Goal: Task Accomplishment & Management: Complete application form

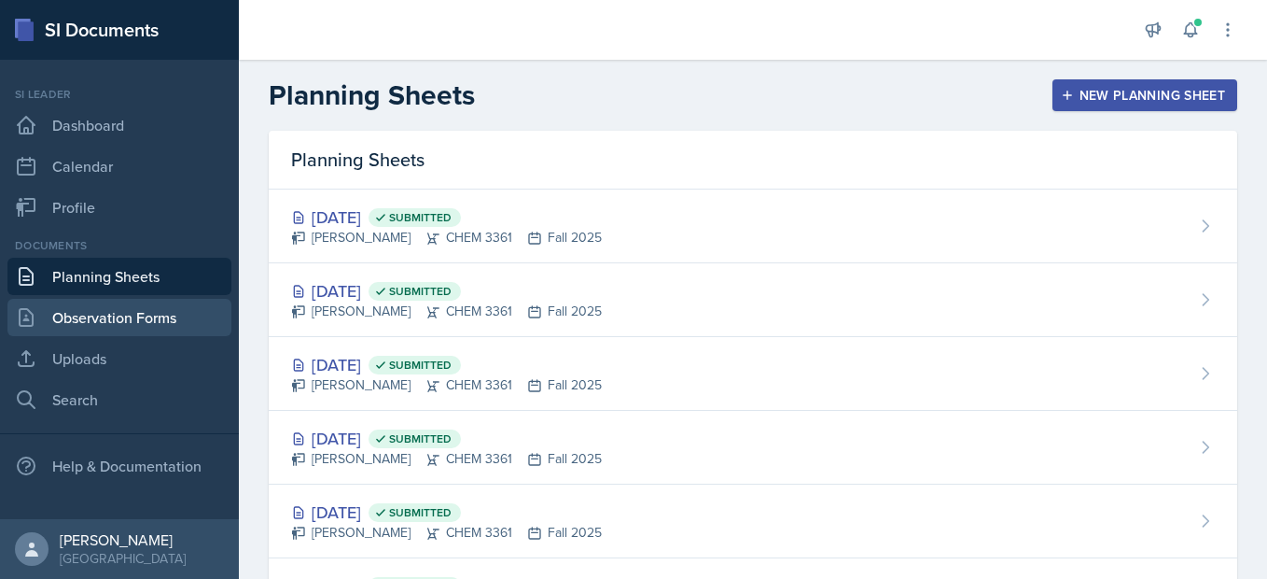
click at [157, 300] on link "Observation Forms" at bounding box center [119, 317] width 224 height 37
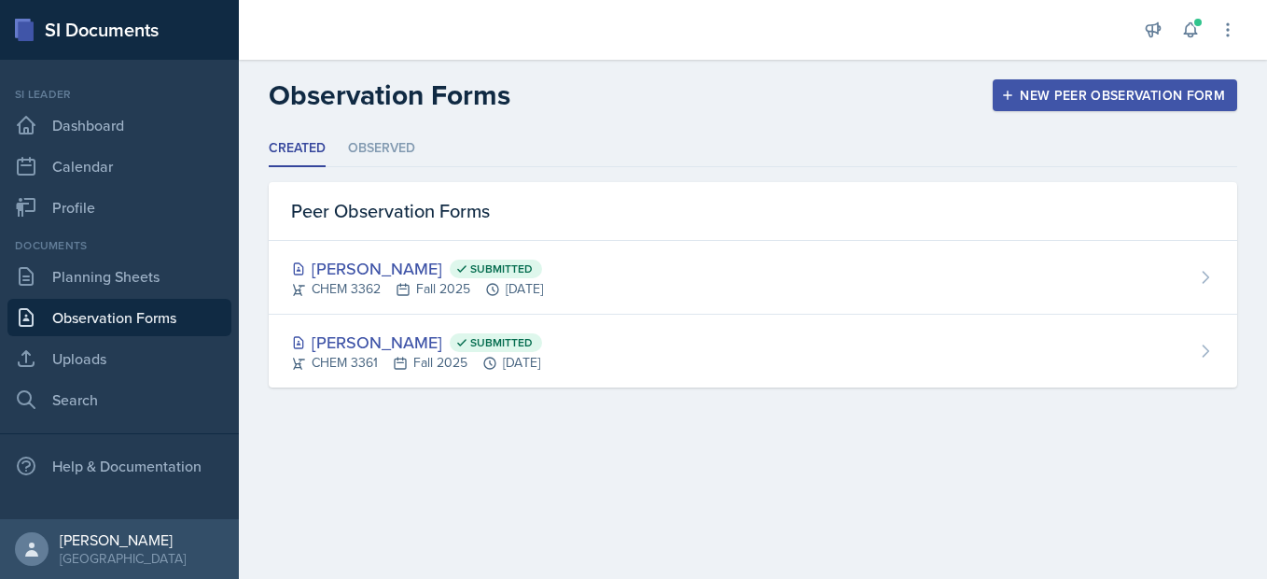
click at [1087, 85] on button "New Peer Observation Form" at bounding box center [1115, 95] width 245 height 32
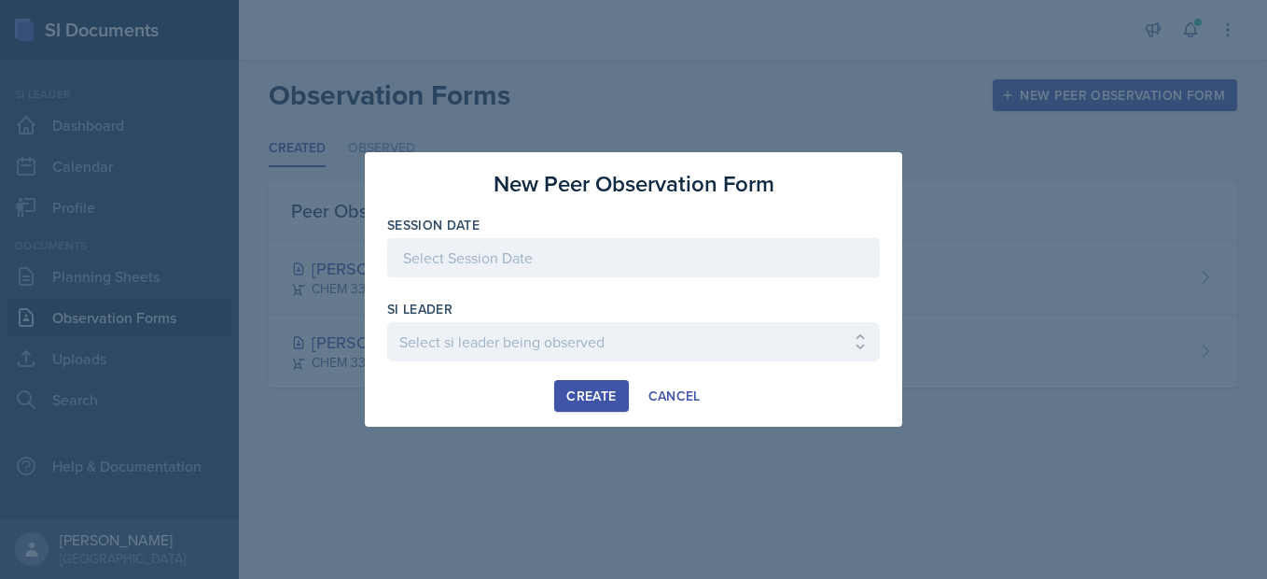
click at [706, 242] on div at bounding box center [633, 257] width 493 height 39
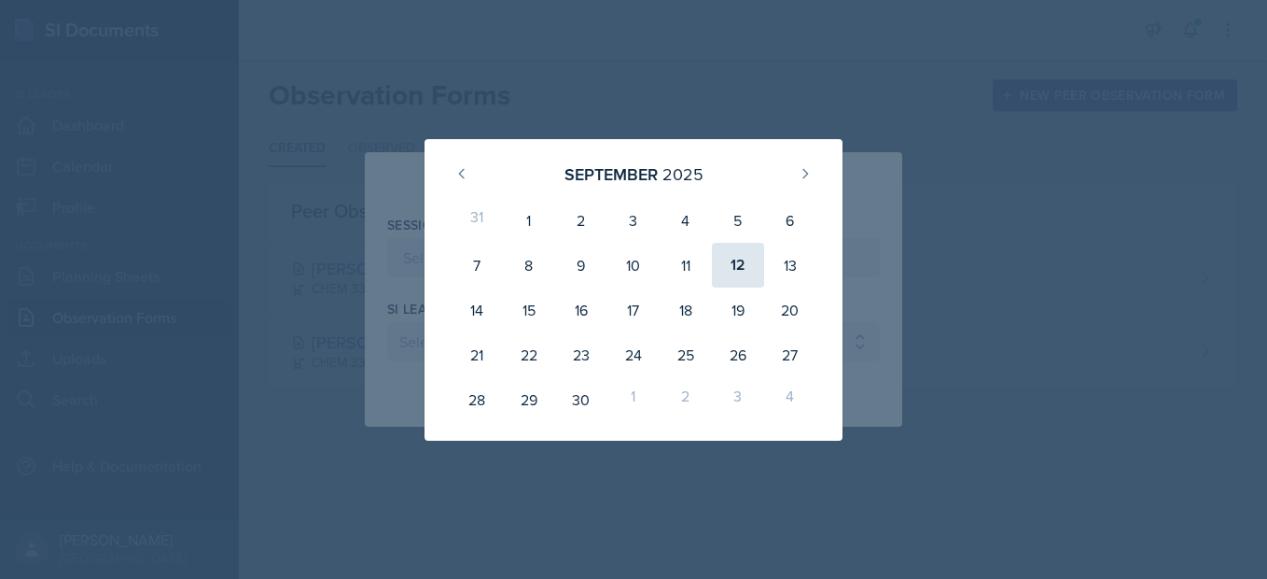
click at [735, 268] on div "12" at bounding box center [738, 265] width 52 height 45
type input "[DATE]"
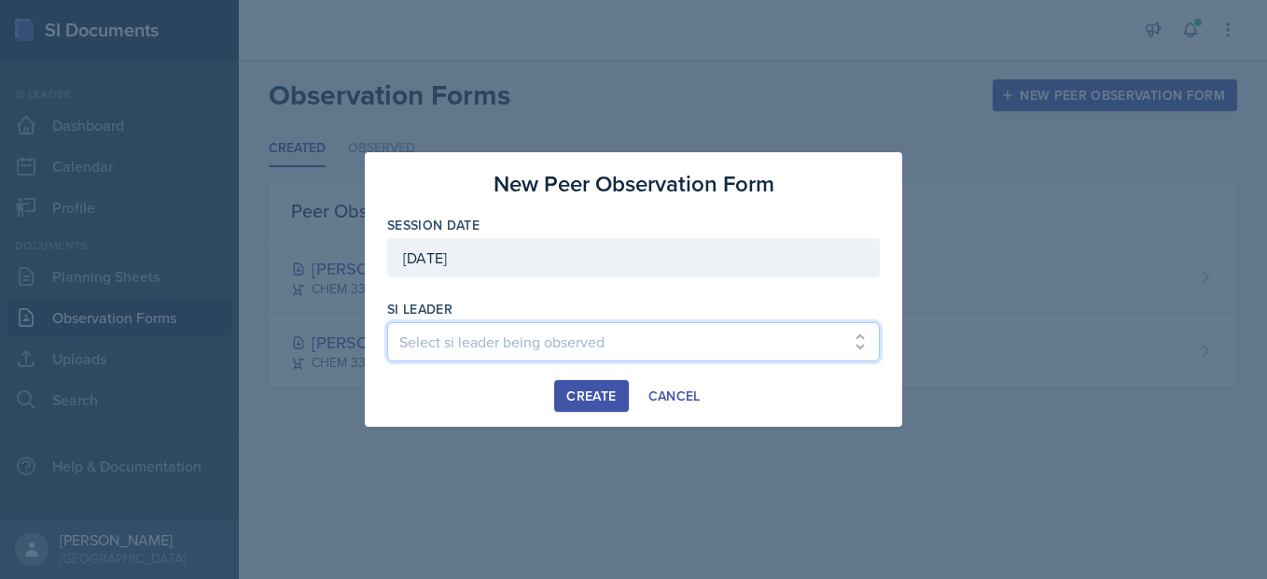
click at [521, 340] on select "Select si leader being observed [PERSON_NAME] / PSYC 2500 / The Phantoms of The…" at bounding box center [633, 341] width 493 height 39
click at [387, 322] on select "Select si leader being observed [PERSON_NAME] / PSYC 2500 / The Phantoms of The…" at bounding box center [633, 341] width 493 height 39
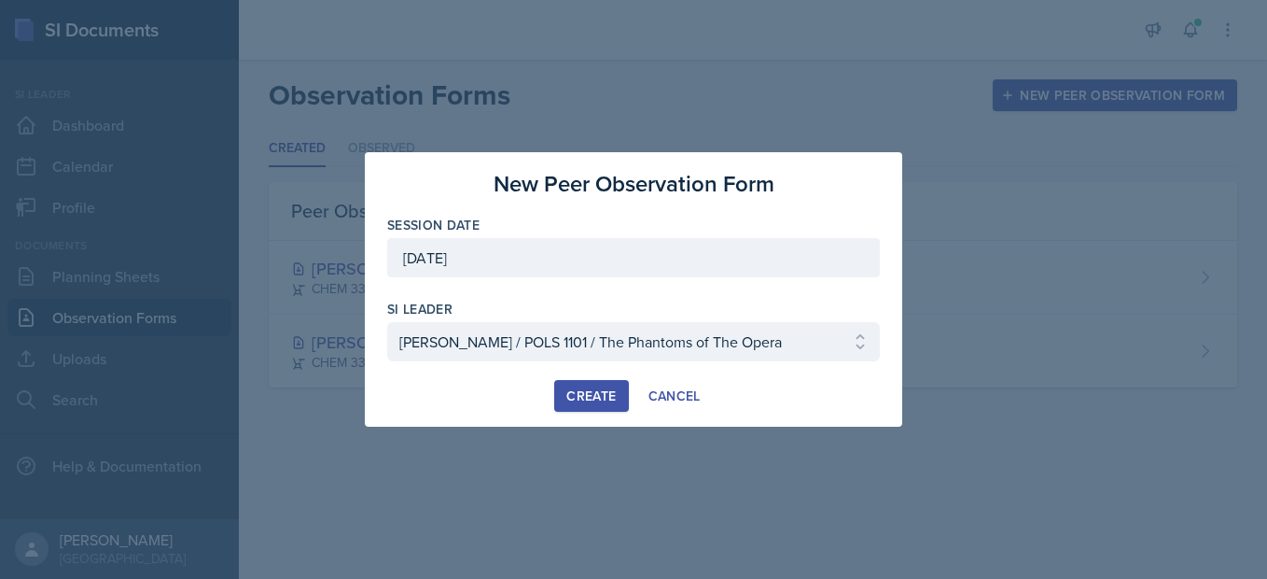
click at [497, 320] on div "si leader Select si leader being observed [PERSON_NAME] / PSYC 2500 / The Phant…" at bounding box center [633, 340] width 493 height 80
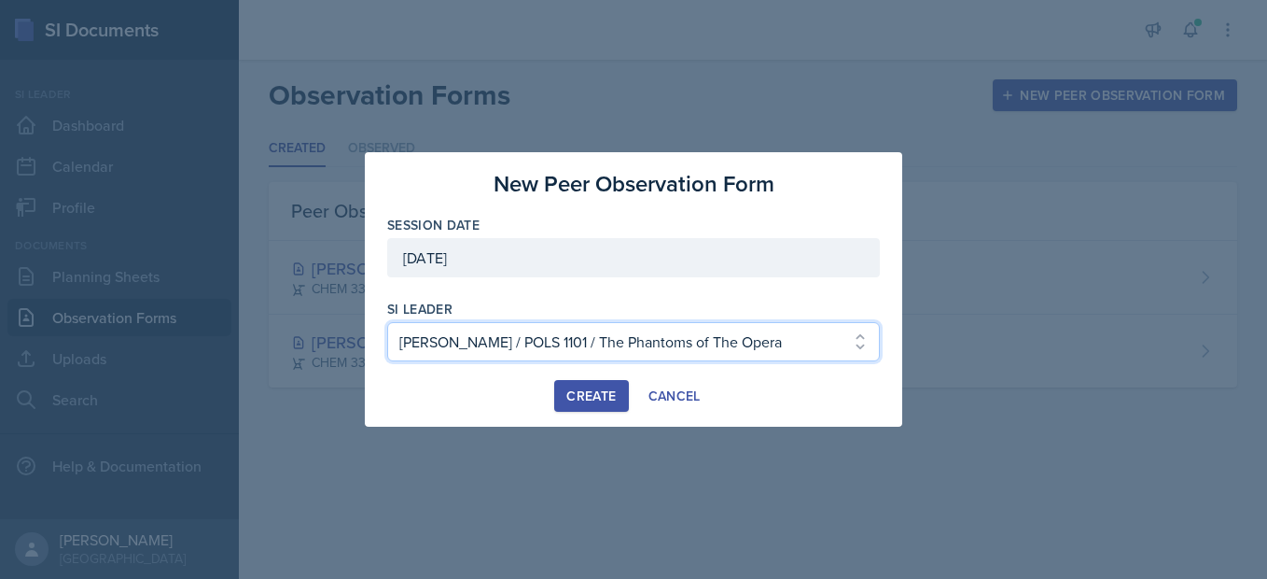
click at [488, 330] on select "Select si leader being observed [PERSON_NAME] / PSYC 2500 / The Phantoms of The…" at bounding box center [633, 341] width 493 height 39
select select "17c4840c-1b5b-454e-9441-a04b496ecd0c"
click at [572, 410] on button "Create" at bounding box center [591, 396] width 74 height 32
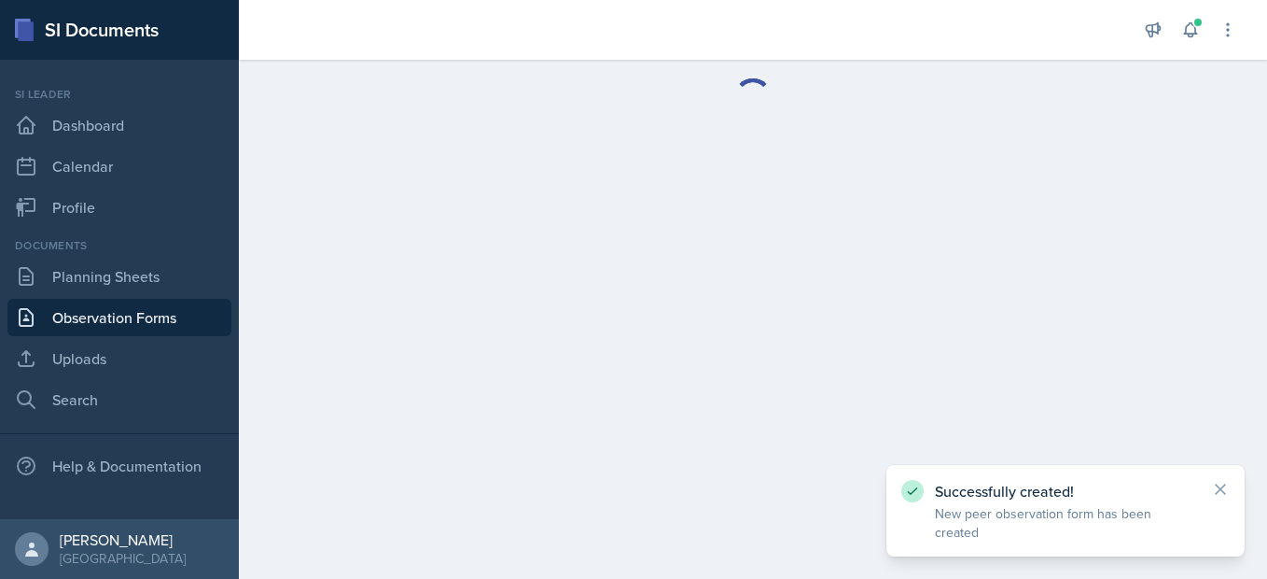
click at [1210, 510] on div "Successfully created! New peer observation form has been created" at bounding box center [1065, 511] width 328 height 62
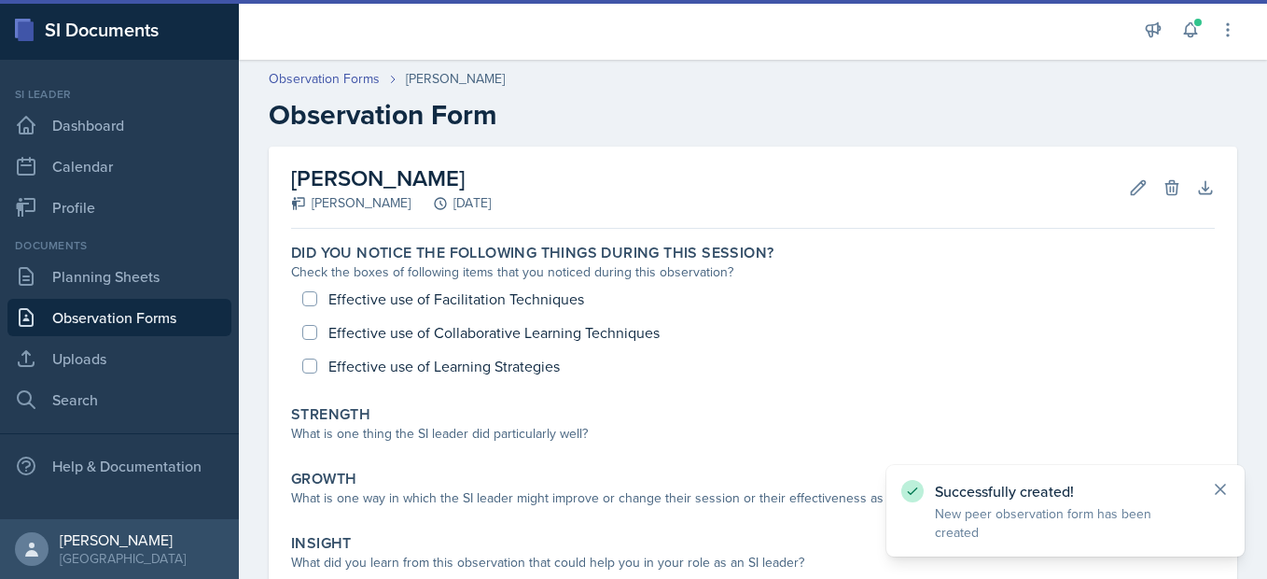
click at [1212, 498] on icon at bounding box center [1220, 489] width 19 height 19
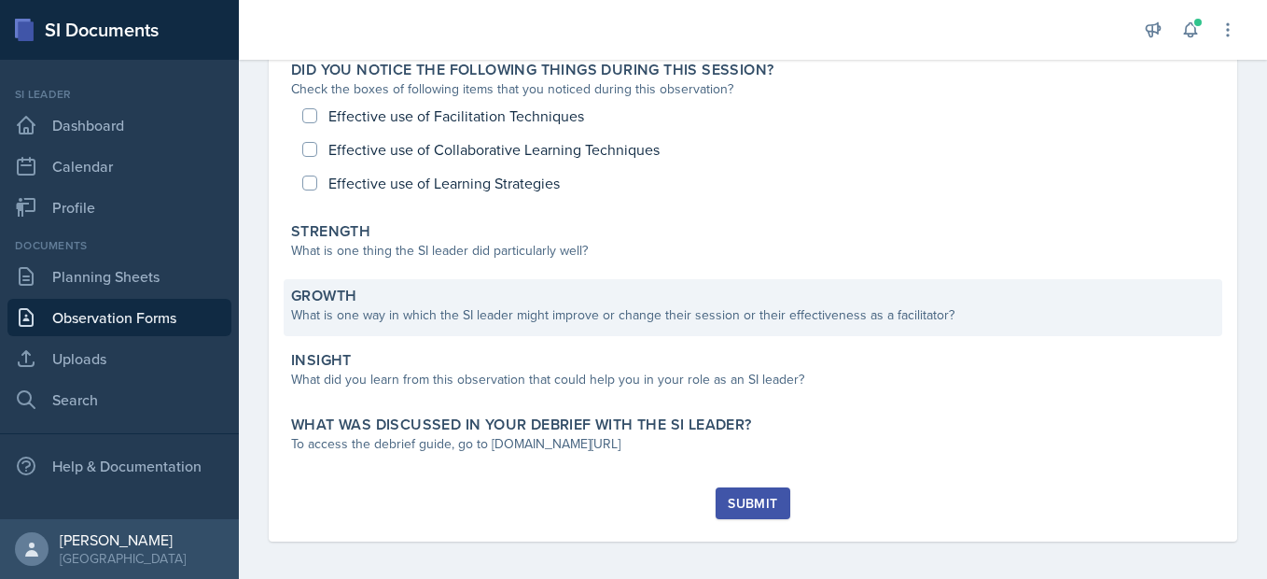
scroll to position [175, 0]
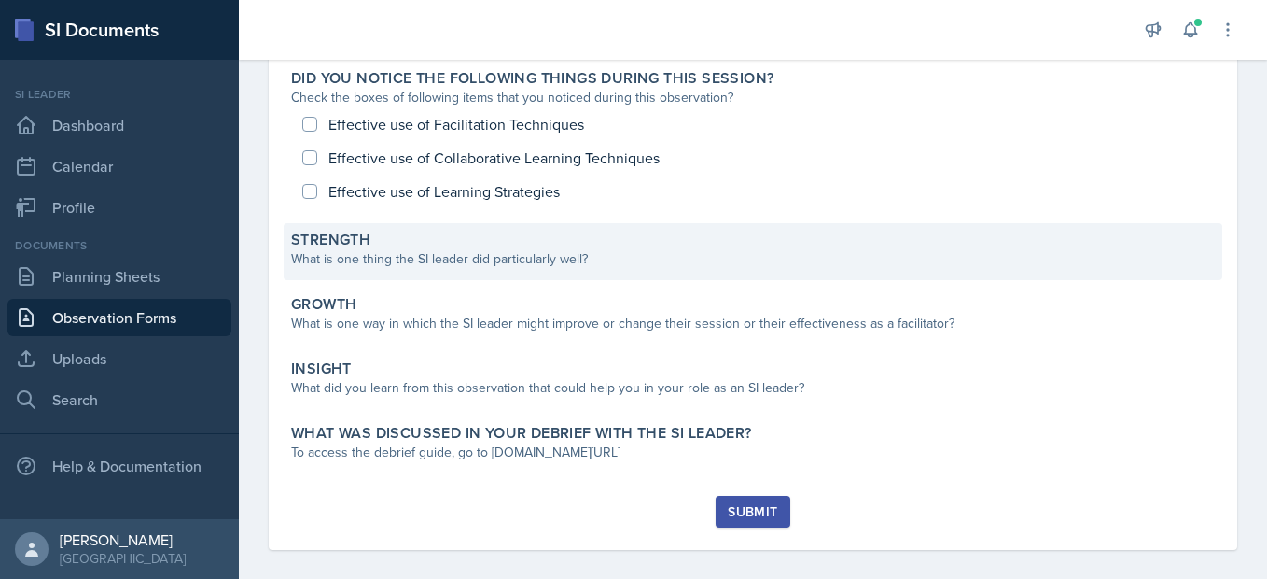
click at [524, 243] on div "Strength" at bounding box center [753, 240] width 924 height 19
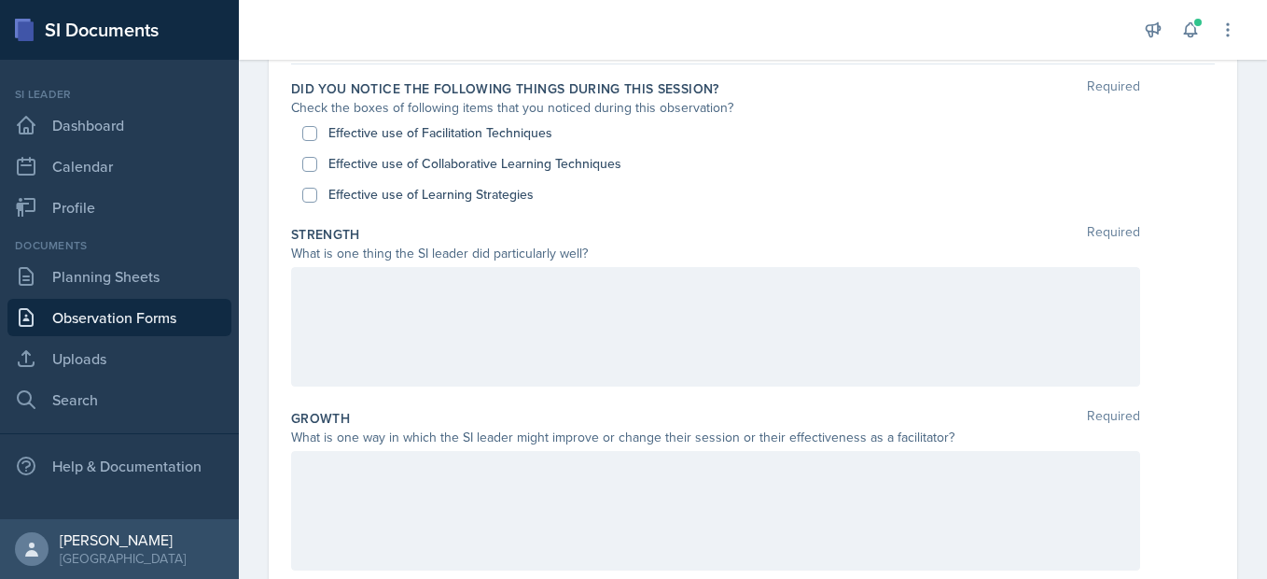
click at [461, 343] on div at bounding box center [715, 326] width 849 height 119
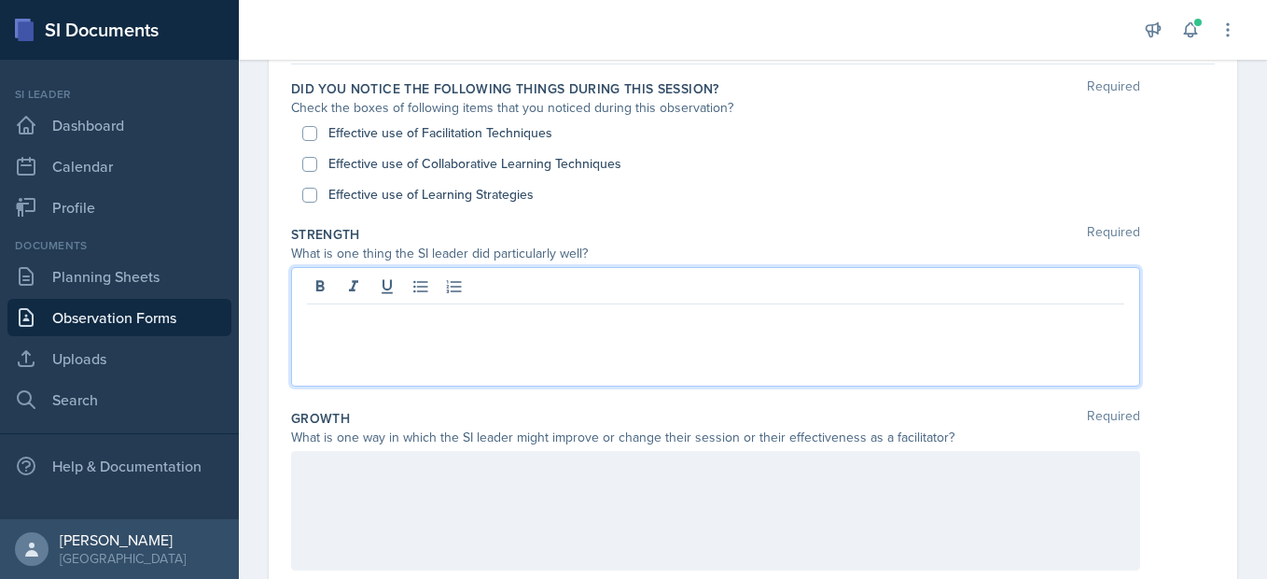
scroll to position [207, 0]
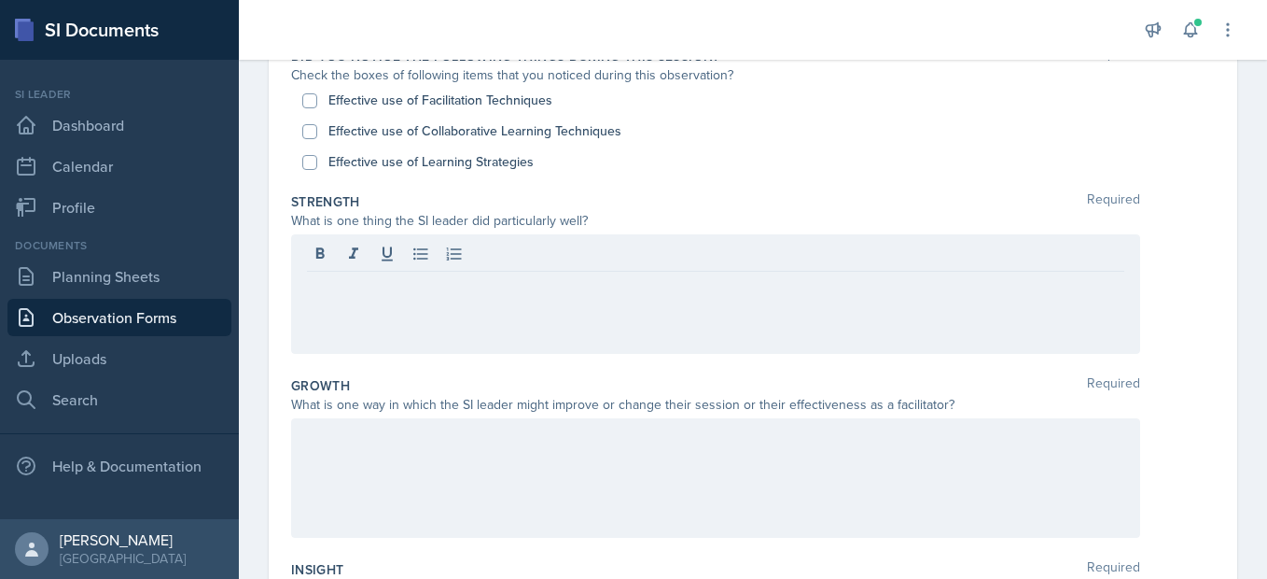
click at [461, 343] on div at bounding box center [715, 293] width 849 height 119
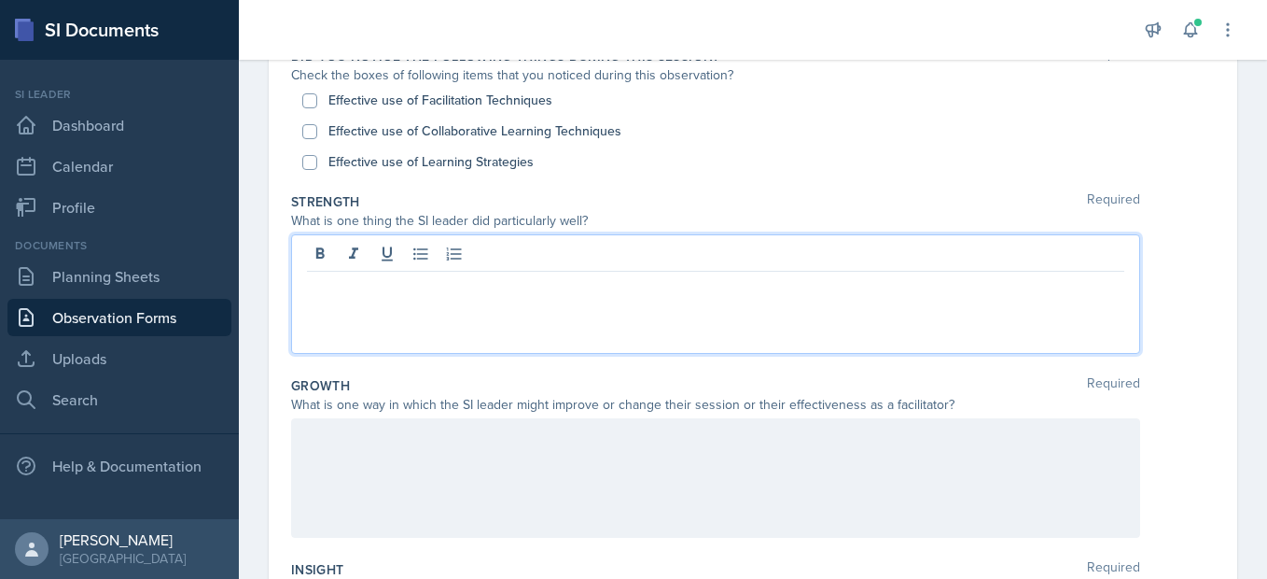
click at [398, 96] on label "Effective use of Facilitation Techniques" at bounding box center [440, 101] width 224 height 20
click at [317, 96] on input "Effective use of Facilitation Techniques" at bounding box center [309, 100] width 15 height 15
checkbox input "true"
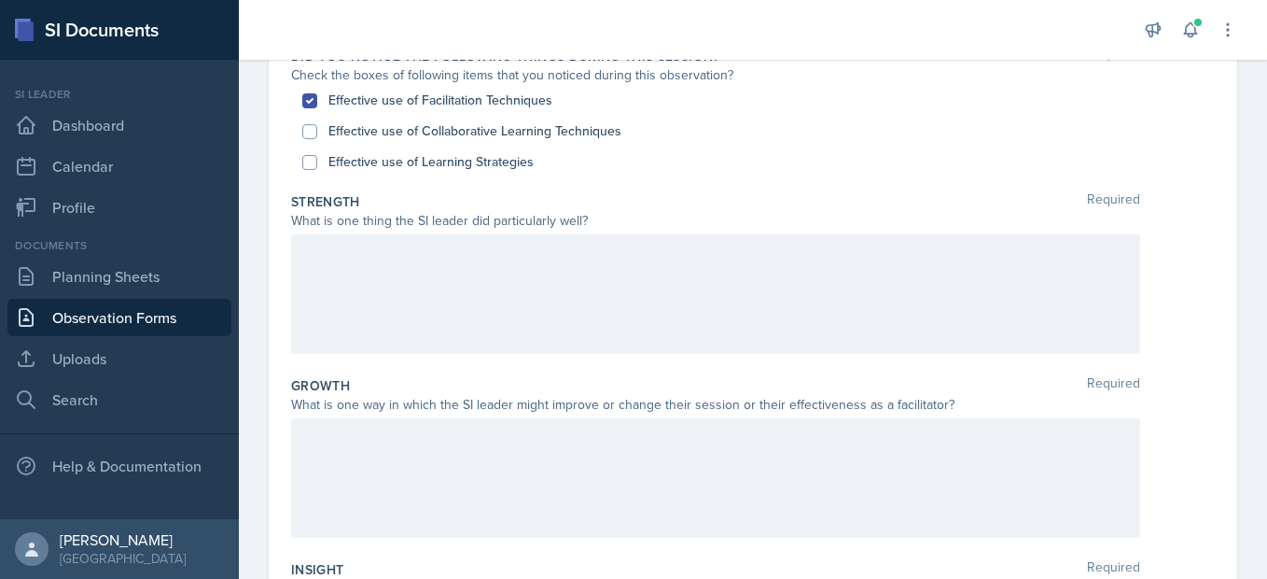
click at [410, 259] on p at bounding box center [715, 254] width 817 height 22
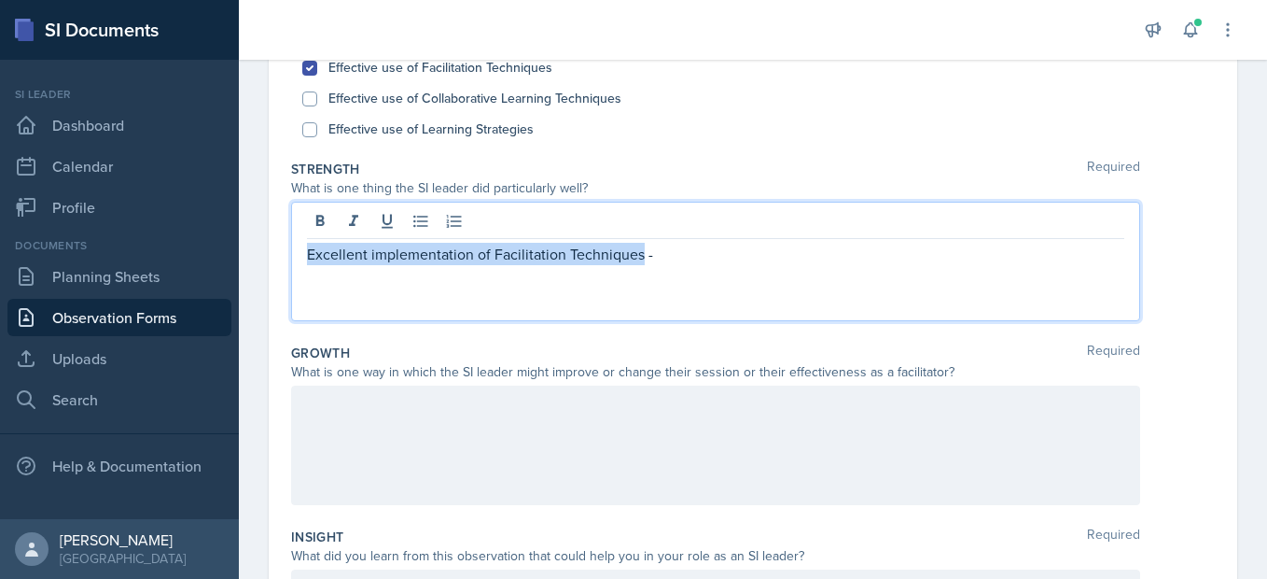
drag, startPoint x: 308, startPoint y: 257, endPoint x: 639, endPoint y: 242, distance: 331.6
click at [639, 242] on div "Excellent implementation of Facilitation Techniques -" at bounding box center [715, 261] width 849 height 119
click at [328, 214] on button at bounding box center [320, 221] width 26 height 26
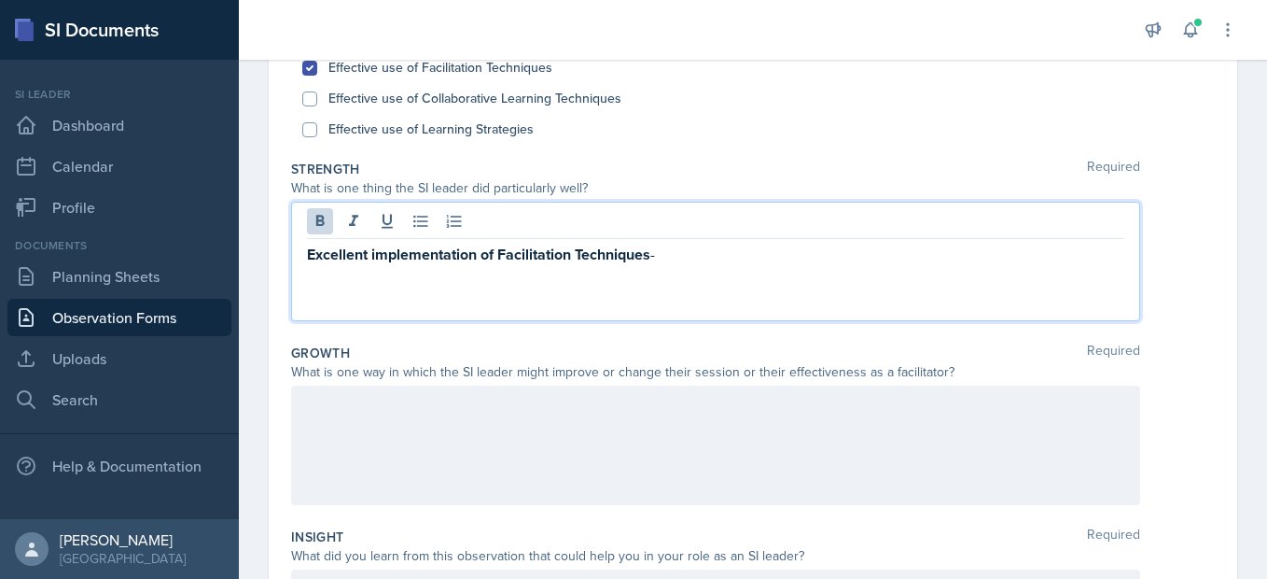
click at [676, 251] on p "Excellent implementation of Facilitation Techniques -" at bounding box center [715, 254] width 817 height 23
click at [328, 292] on p "Music -" at bounding box center [715, 299] width 817 height 22
click at [307, 217] on button at bounding box center [320, 221] width 26 height 26
click at [429, 325] on div "Strength Required What is one thing the SI leader did particularly well? Excell…" at bounding box center [753, 244] width 924 height 184
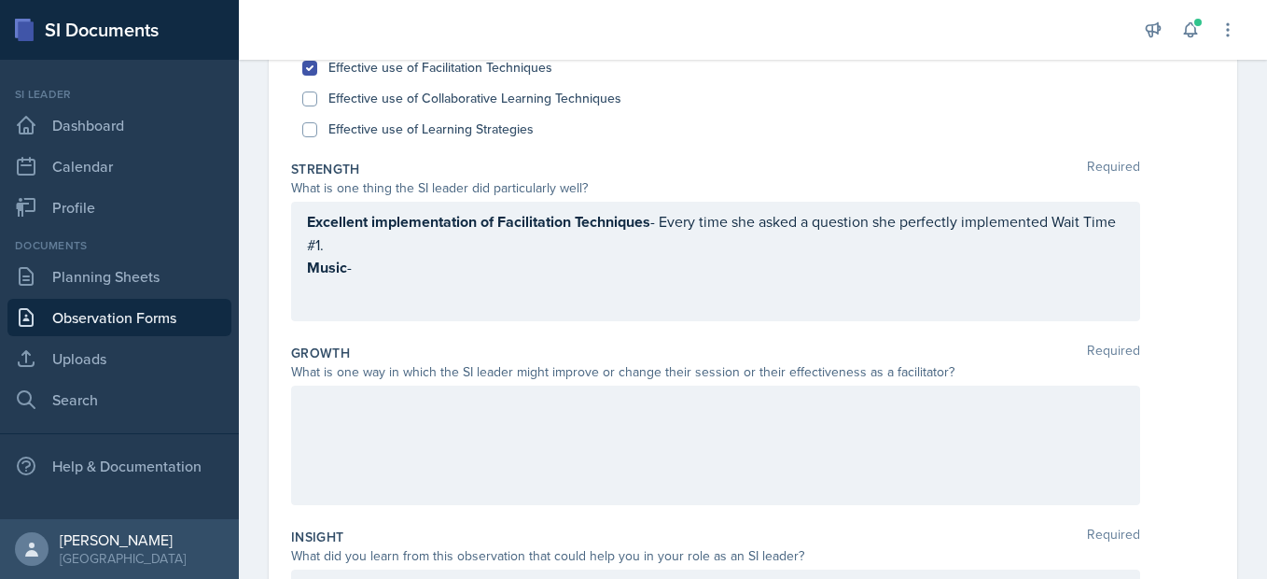
click at [410, 296] on div "Excellent implementation of Facilitation Techniques - Every time she asked a qu…" at bounding box center [715, 261] width 849 height 119
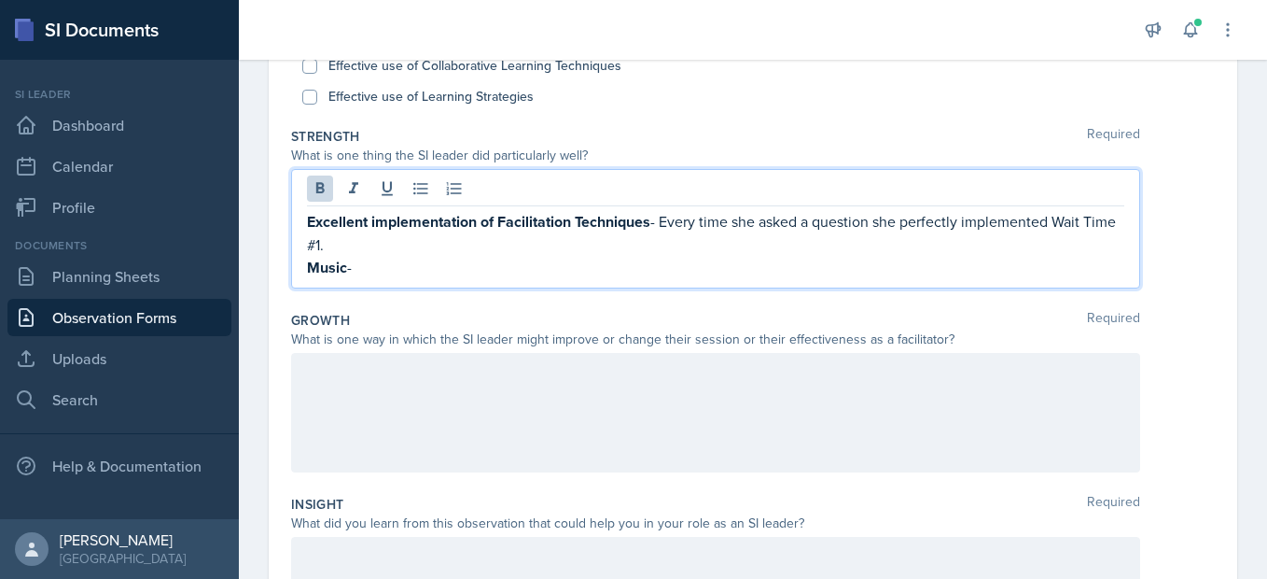
click at [387, 272] on p "Music -" at bounding box center [715, 267] width 817 height 23
click at [743, 280] on div "Excellent implementation of Facilitation Techniques - Every time she asked a qu…" at bounding box center [715, 228] width 849 height 119
click at [844, 274] on p "Music - Good taste, it filled up the Wait Times, so they weren't awkward." at bounding box center [715, 267] width 817 height 23
click at [722, 241] on p "Excellent implementation of Facilitation Techniques - Every time she asked a qu…" at bounding box center [715, 233] width 817 height 46
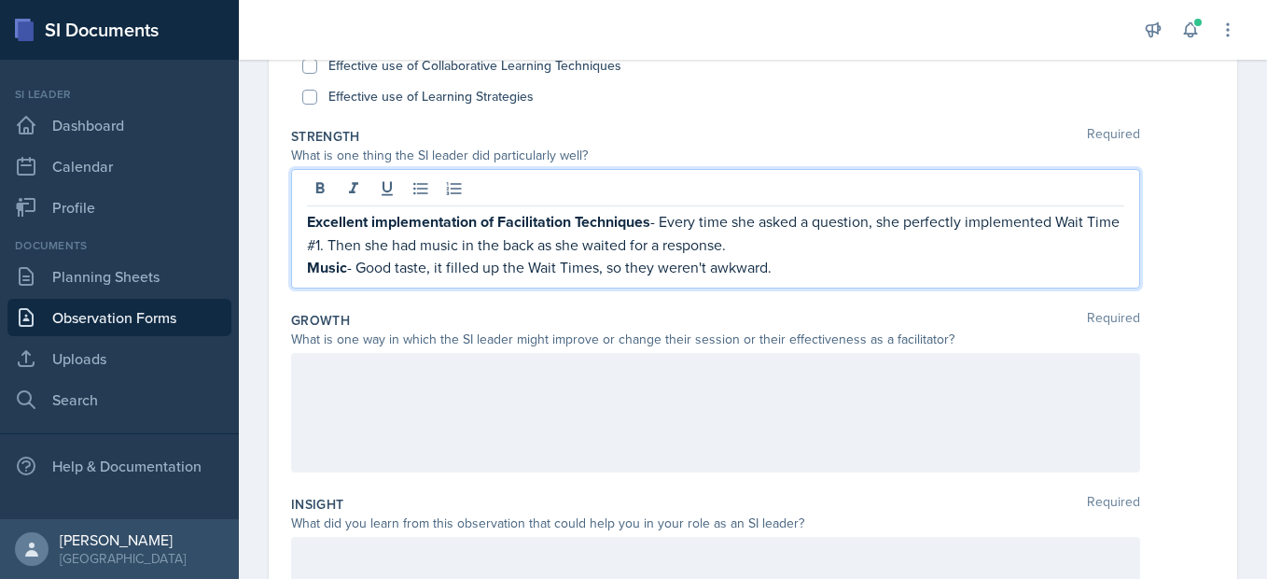
click at [377, 223] on strong "Excellent implementation of Facilitation Techniques" at bounding box center [478, 221] width 343 height 21
click at [799, 253] on p "Excellent Implementation of Facilitation Techniques - Every time she asked a qu…" at bounding box center [715, 233] width 817 height 46
click at [793, 258] on p "Music - Good taste, it filled up the Wait Times, so they weren't awkward." at bounding box center [715, 267] width 817 height 23
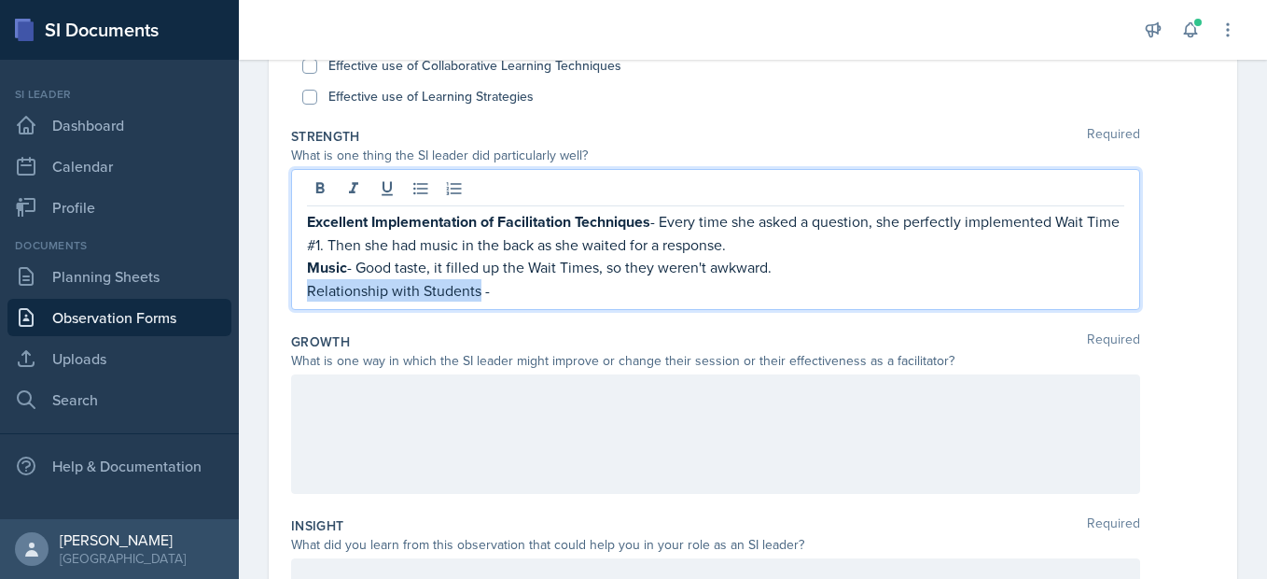
drag, startPoint x: 477, startPoint y: 288, endPoint x: 300, endPoint y: 314, distance: 178.3
click at [300, 314] on div "Strength Required What is one thing the SI leader did particularly well? Excell…" at bounding box center [753, 221] width 924 height 205
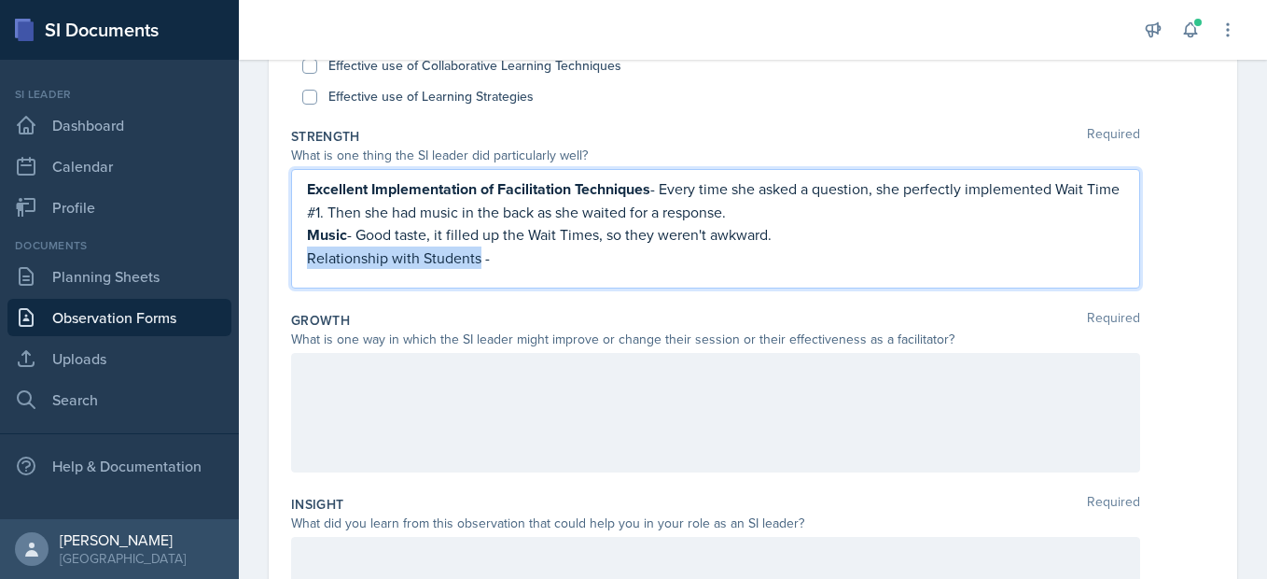
scroll to position [240, 0]
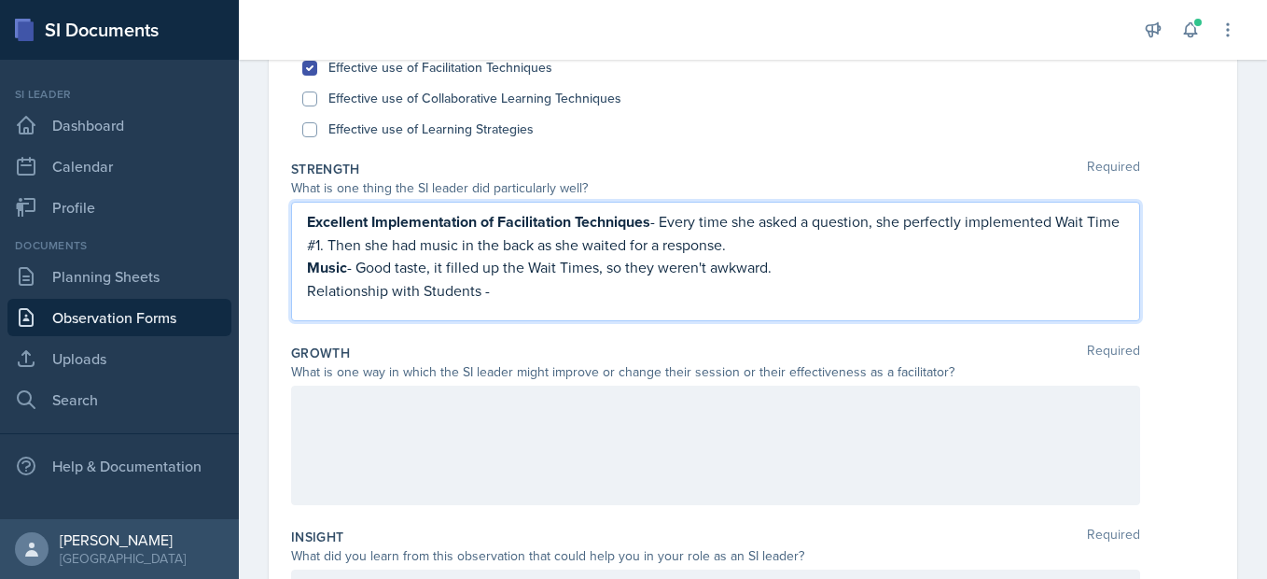
click at [329, 246] on p "Excellent Implementation of Facilitation Techniques - Every time she asked a qu…" at bounding box center [715, 233] width 817 height 46
drag, startPoint x: 311, startPoint y: 286, endPoint x: 455, endPoint y: 294, distance: 144.9
click at [455, 294] on p "Relationship with Students -" at bounding box center [715, 290] width 817 height 22
drag, startPoint x: 479, startPoint y: 294, endPoint x: 256, endPoint y: 314, distance: 224.0
click at [256, 314] on div "Date [DATE] [DATE] 31 1 2 3 4 5 6 7 8 9 10 11 12 13 14 15 16 17 18 19 20 21 22 …" at bounding box center [753, 427] width 1028 height 1041
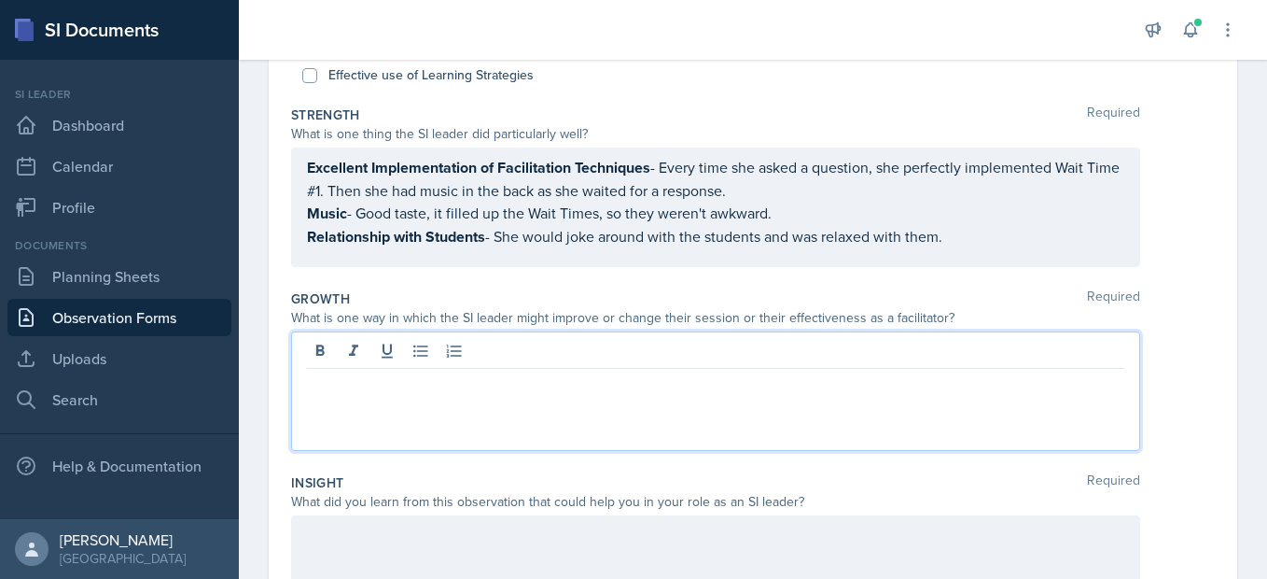
scroll to position [293, 0]
click at [481, 393] on p at bounding box center [715, 384] width 817 height 22
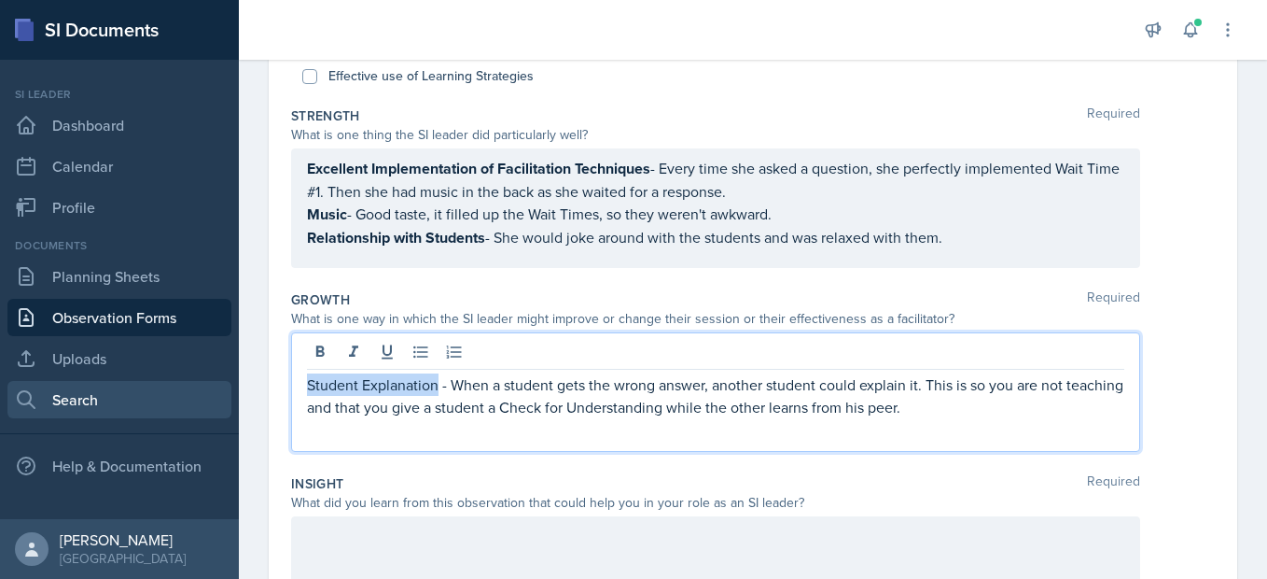
drag, startPoint x: 438, startPoint y: 384, endPoint x: 203, endPoint y: 392, distance: 235.3
click at [203, 392] on div "SI Documents Si leader Dashboard Calendar Profile Documents Planning Sheets Obs…" at bounding box center [633, 289] width 1267 height 579
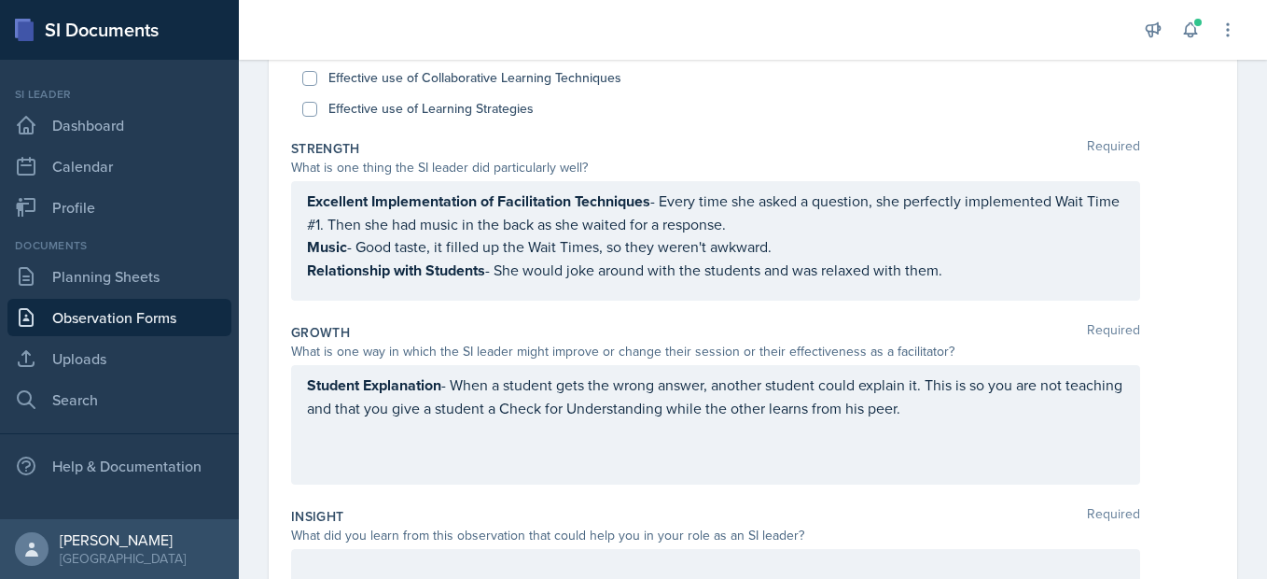
click at [1124, 461] on div "Student Explanation - When a student gets the wrong answer, another student cou…" at bounding box center [715, 424] width 849 height 119
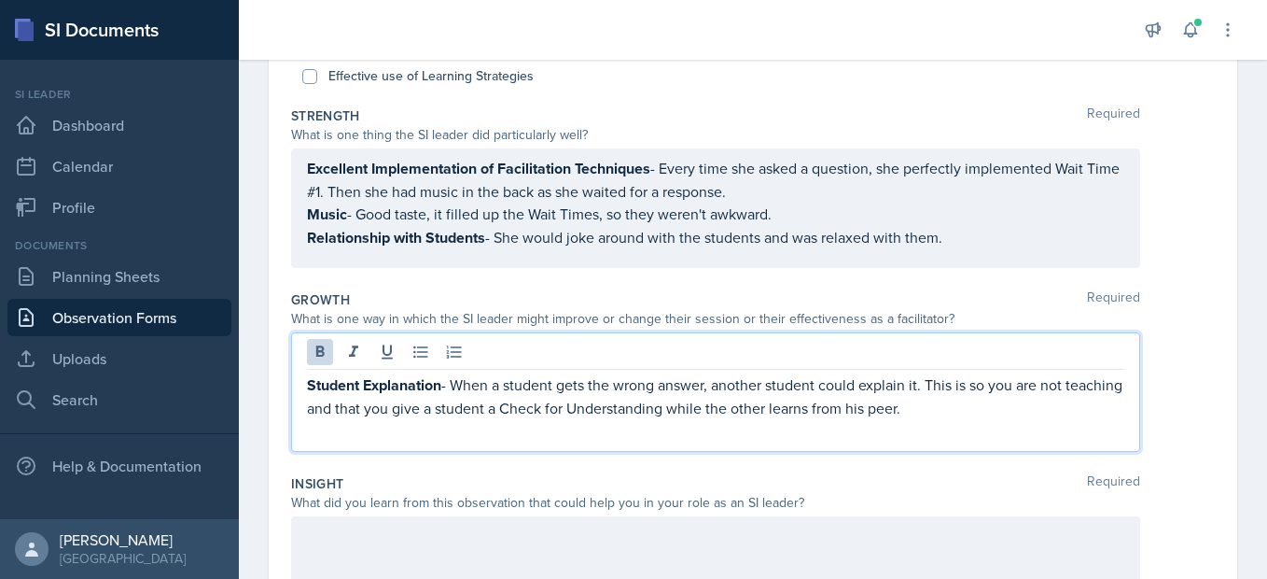
click at [1076, 448] on div "Student Explanation - When a student gets the wrong answer, another student cou…" at bounding box center [715, 391] width 849 height 119
click at [1072, 432] on div "Student Explanation - When a student gets the wrong answer, another student cou…" at bounding box center [715, 391] width 849 height 119
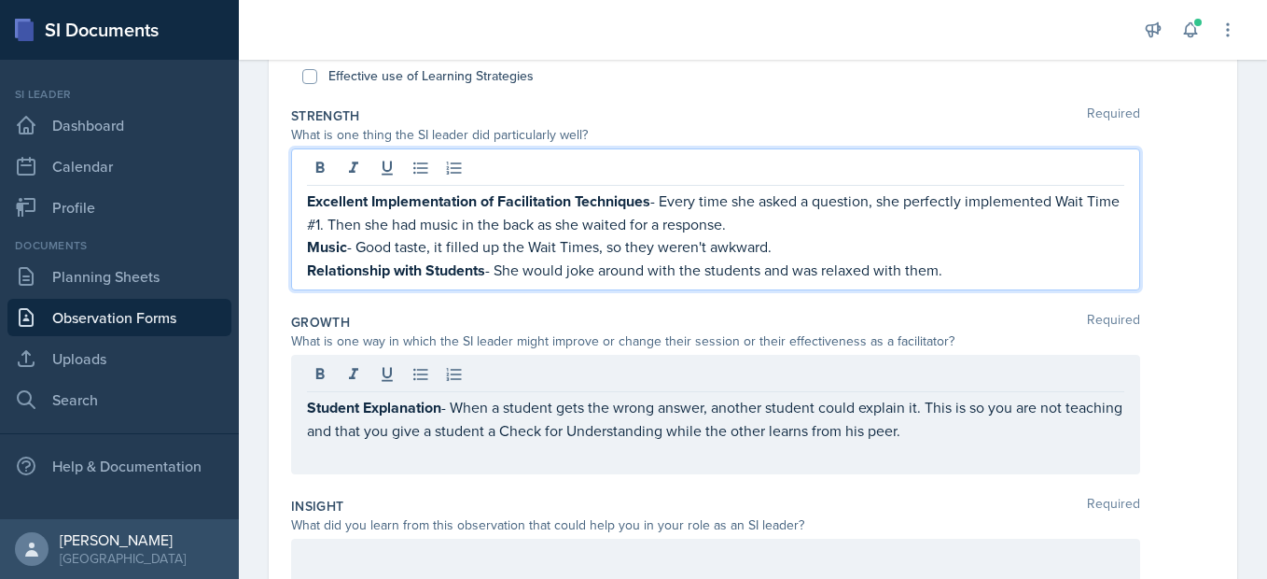
click at [955, 233] on div "Excellent Implementation of Facilitation Techniques - Every time she asked a qu…" at bounding box center [715, 235] width 817 height 92
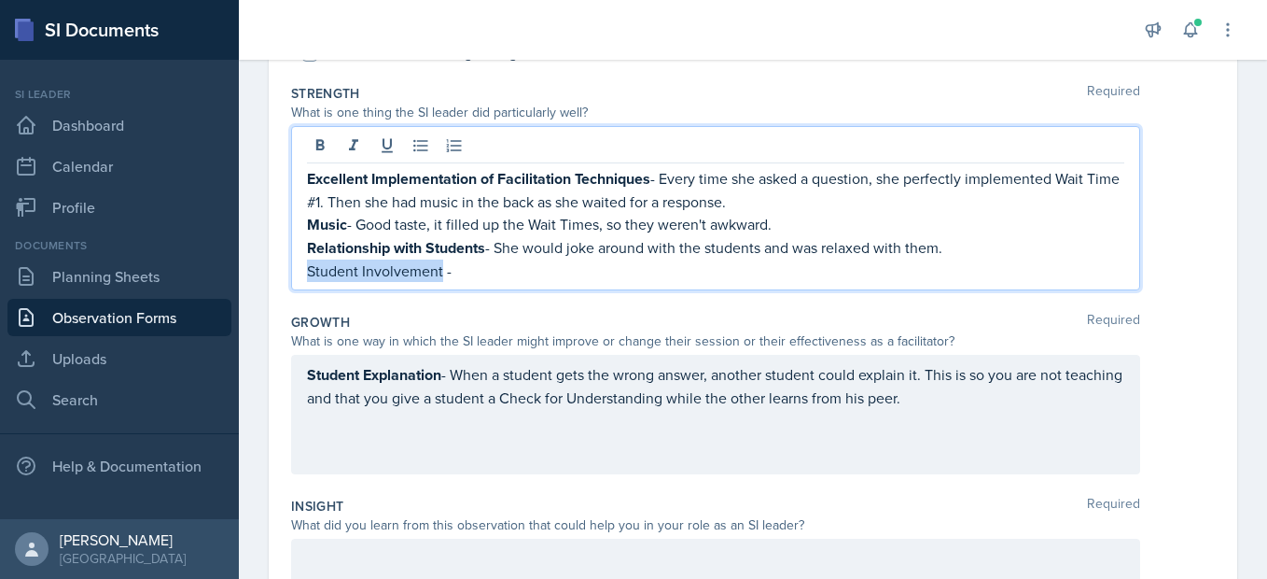
drag, startPoint x: 440, startPoint y: 272, endPoint x: 280, endPoint y: 270, distance: 159.6
click at [280, 270] on div "Date [DATE] [DATE] 31 1 2 3 4 5 6 7 8 9 10 11 12 13 14 15 16 17 18 19 20 21 22 …" at bounding box center [753, 351] width 969 height 1041
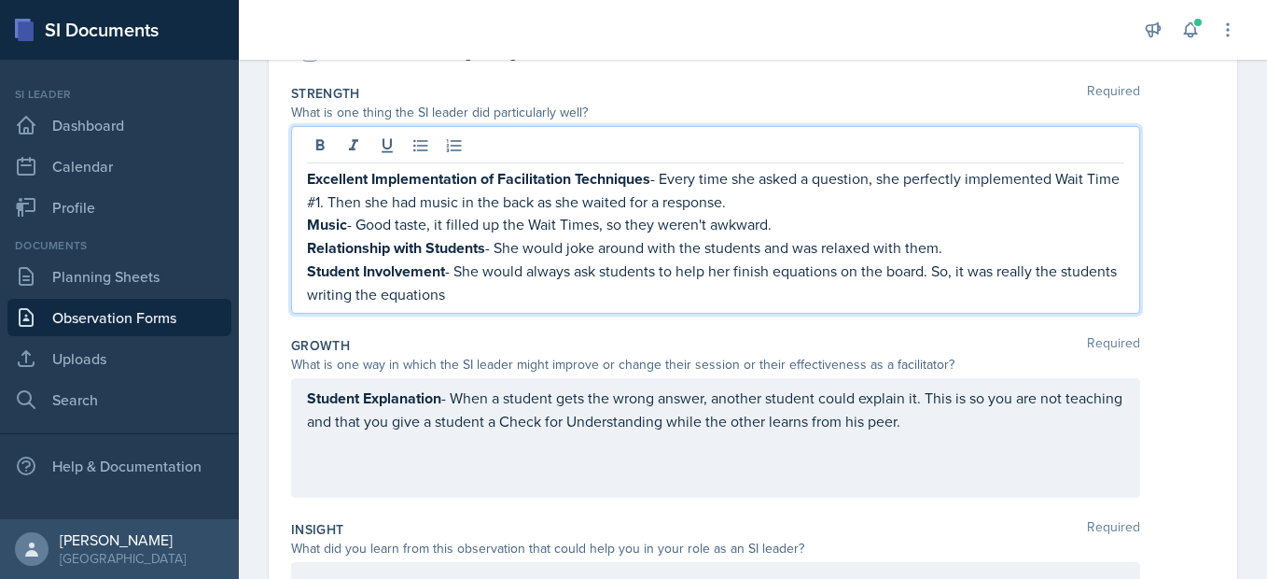
click at [858, 291] on p "Student Involvement - She would always ask students to help her finish equation…" at bounding box center [715, 282] width 817 height 46
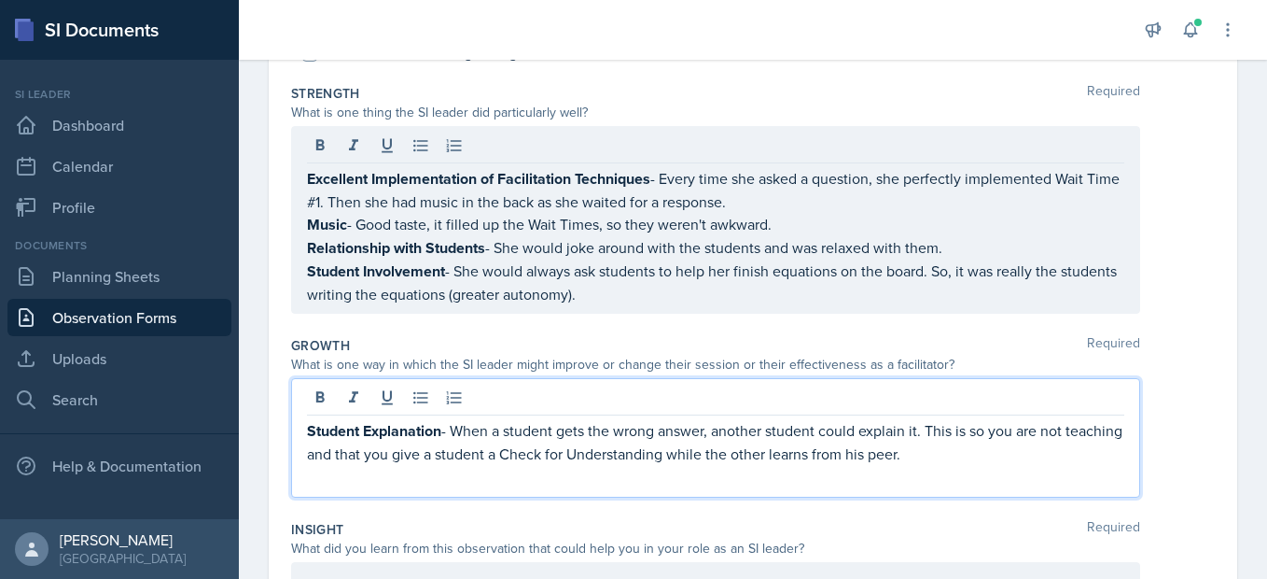
click at [790, 433] on div "Student Explanation - When a student gets the wrong answer, another student cou…" at bounding box center [715, 453] width 817 height 68
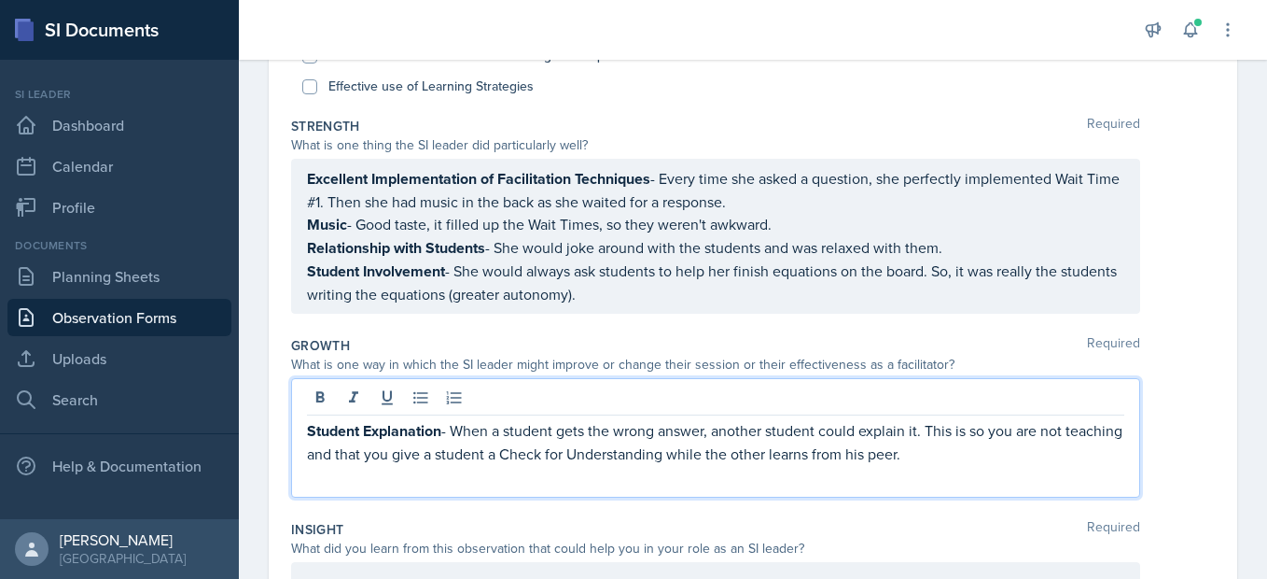
click at [1023, 448] on p "Student Explanation - When a student gets the wrong answer, another student cou…" at bounding box center [715, 442] width 817 height 46
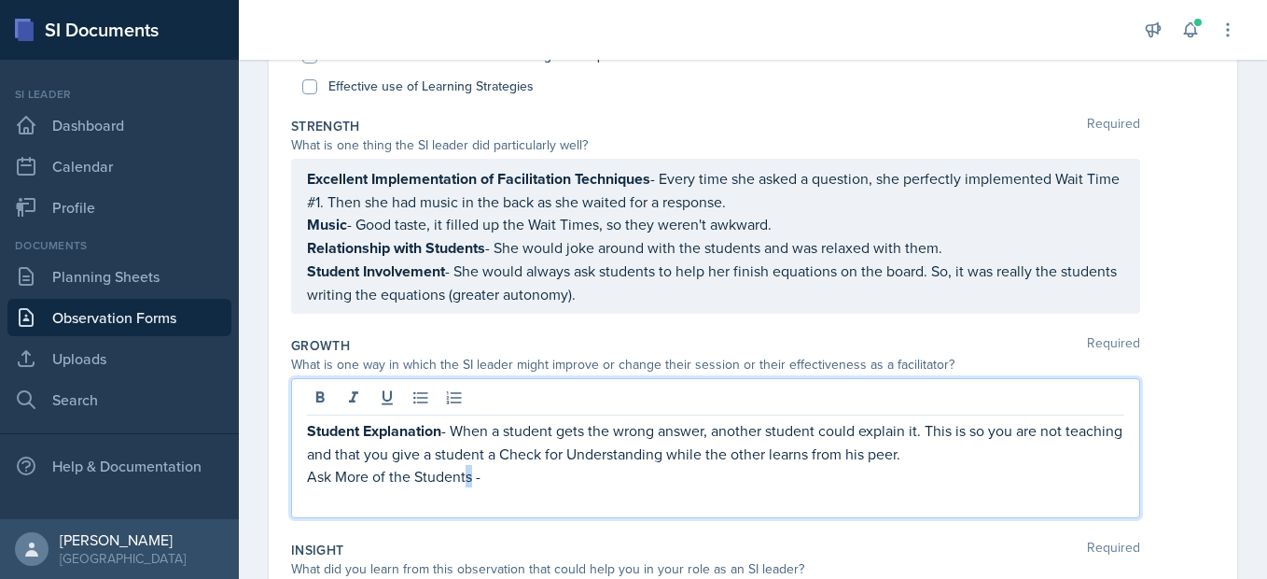
click at [468, 482] on p "Ask More of the Students -" at bounding box center [715, 476] width 817 height 22
click at [474, 481] on p "Ask More of the Students -" at bounding box center [715, 476] width 817 height 22
click at [472, 480] on p "Ask More of the Students -" at bounding box center [715, 476] width 817 height 22
drag, startPoint x: 472, startPoint y: 479, endPoint x: 288, endPoint y: 478, distance: 183.8
click at [288, 478] on div "Date [DATE] [DATE] 31 1 2 3 4 5 6 7 8 9 10 11 12 13 14 15 16 17 18 19 20 21 22 …" at bounding box center [753, 390] width 969 height 1052
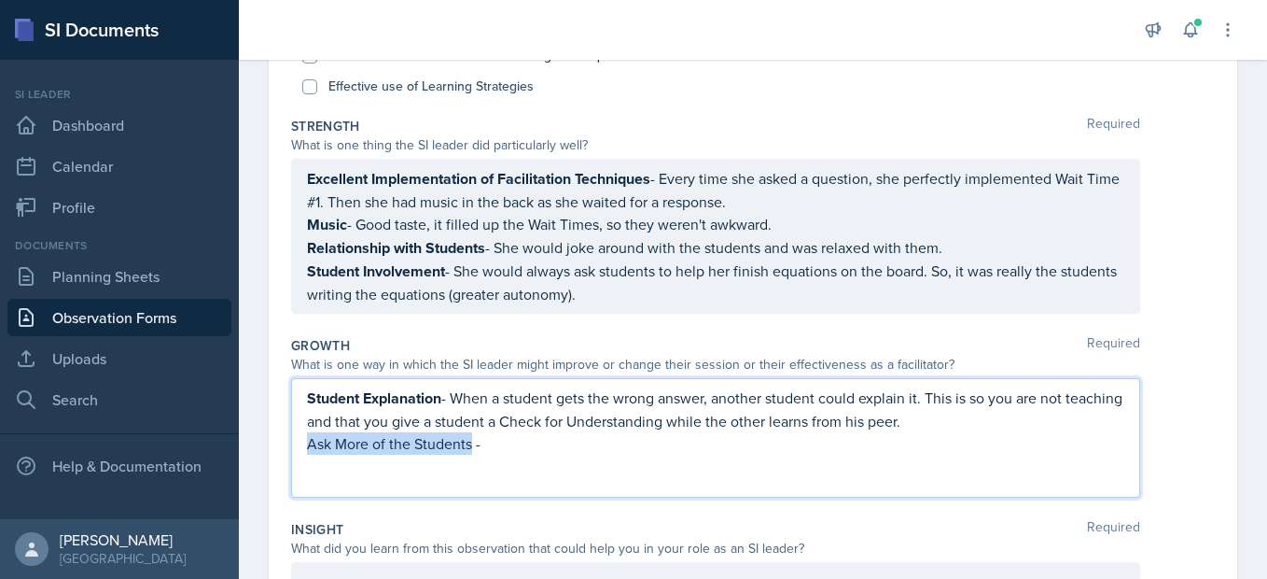
scroll to position [250, 0]
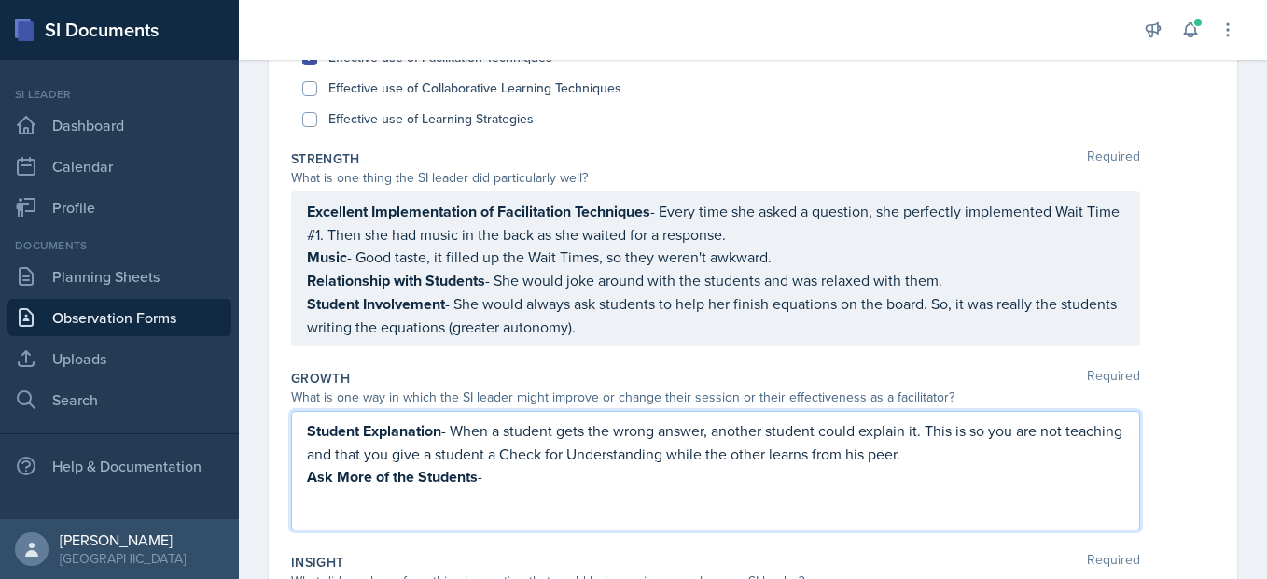
click at [536, 479] on p "Ask More of the Students -" at bounding box center [715, 476] width 817 height 23
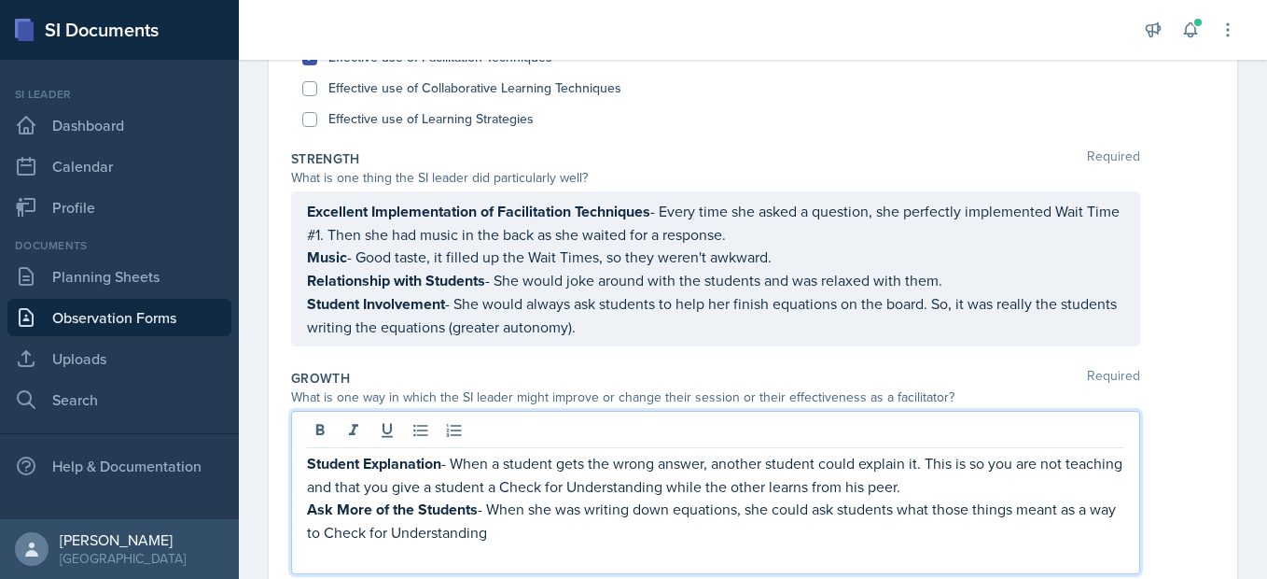
scroll to position [283, 0]
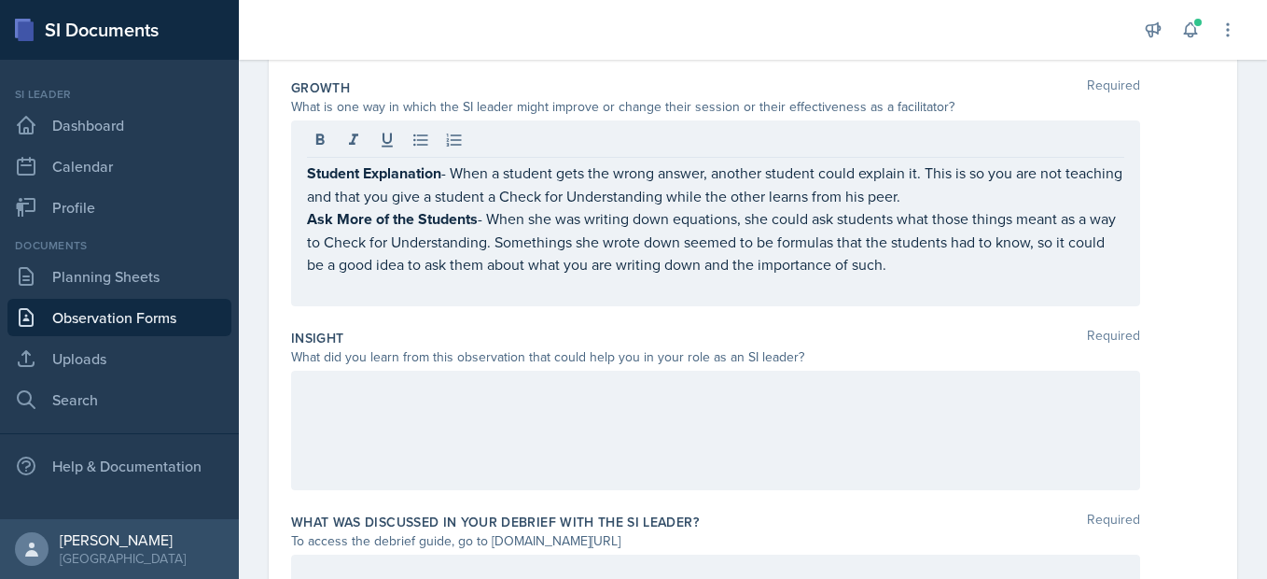
click at [846, 440] on div at bounding box center [715, 429] width 849 height 119
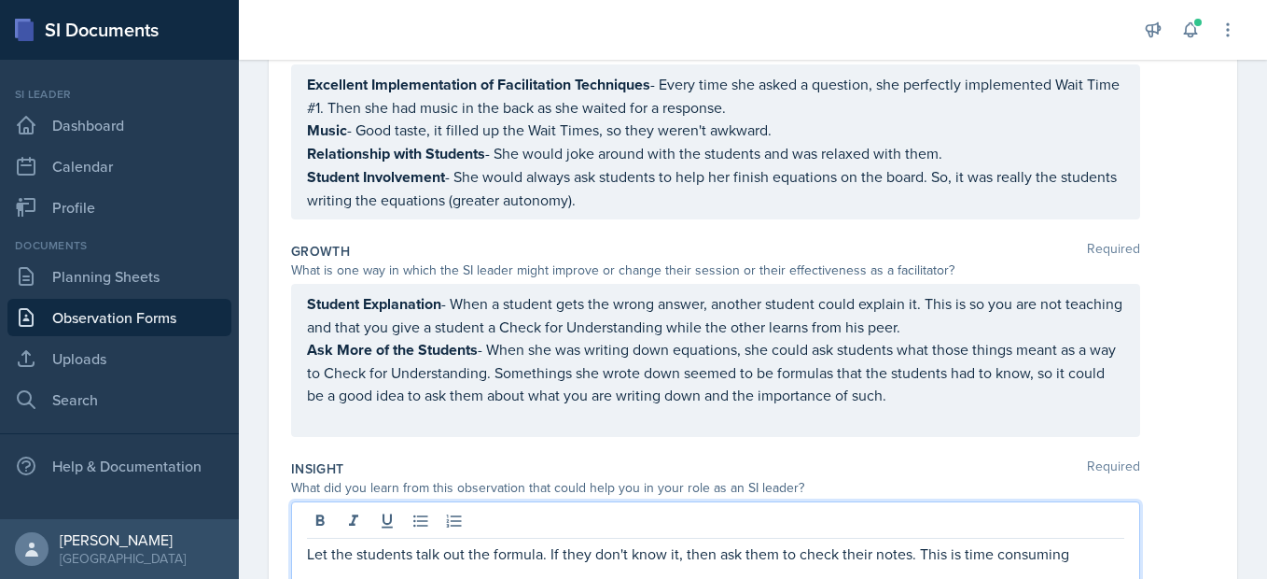
scroll to position [490, 0]
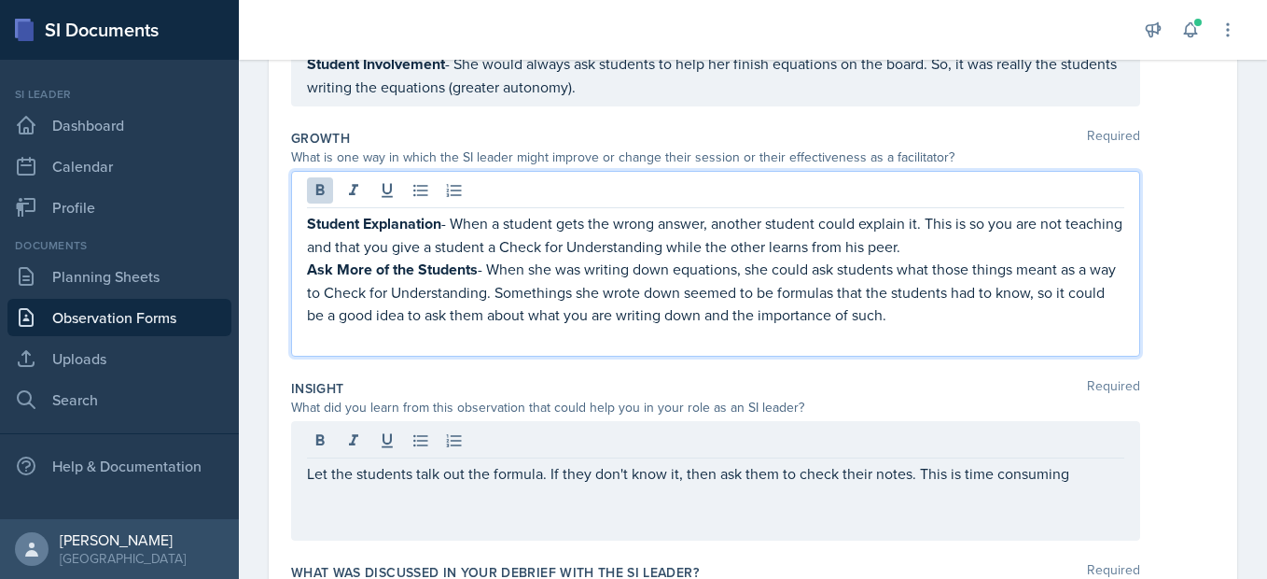
click at [440, 259] on strong "Ask More of the Students" at bounding box center [392, 269] width 171 height 21
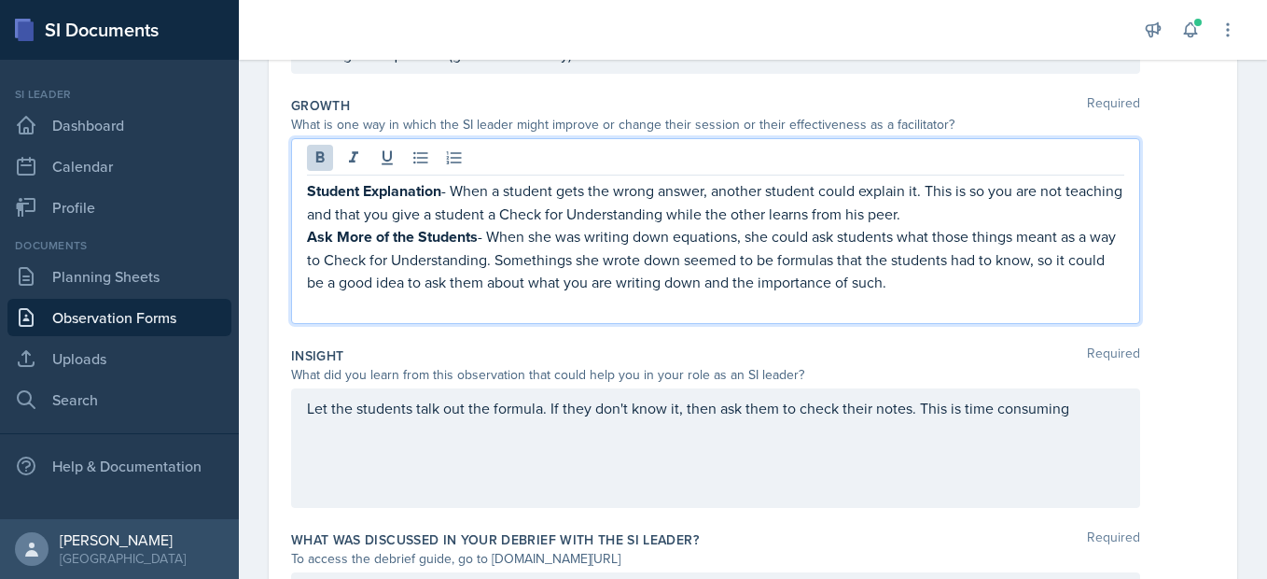
click at [398, 195] on strong "Student Explanation" at bounding box center [374, 190] width 134 height 21
click at [538, 120] on div "What is one way in which the SI leader might improve or change their session or…" at bounding box center [715, 125] width 849 height 20
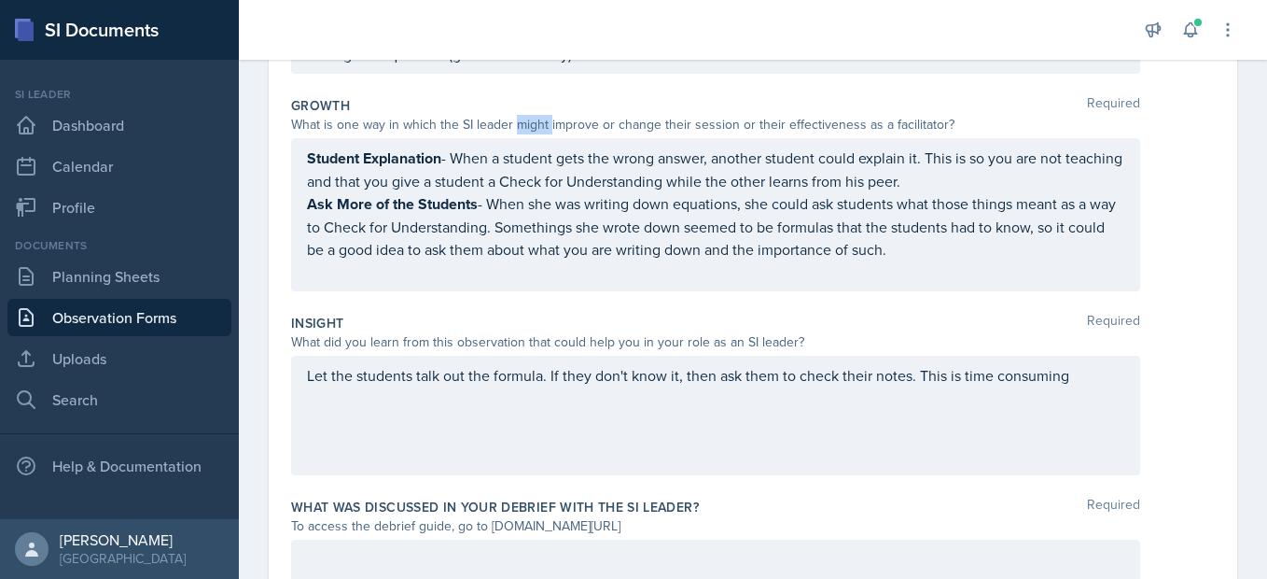
click at [538, 120] on div "What is one way in which the SI leader might improve or change their session or…" at bounding box center [715, 125] width 849 height 20
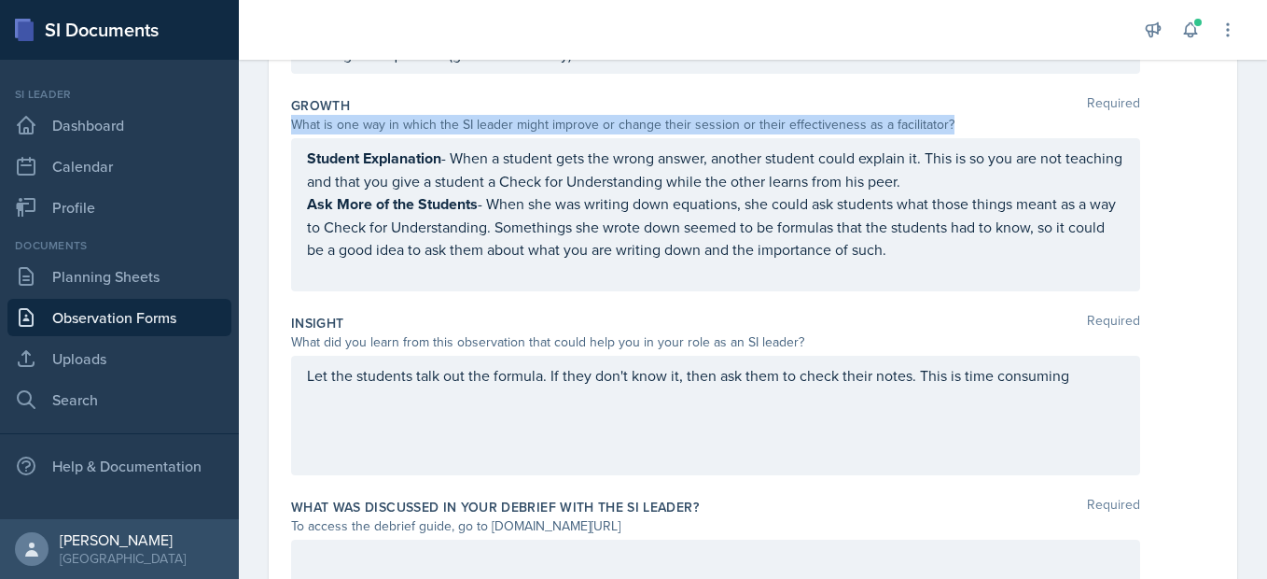
click at [538, 120] on div "What is one way in which the SI leader might improve or change their session or…" at bounding box center [715, 125] width 849 height 20
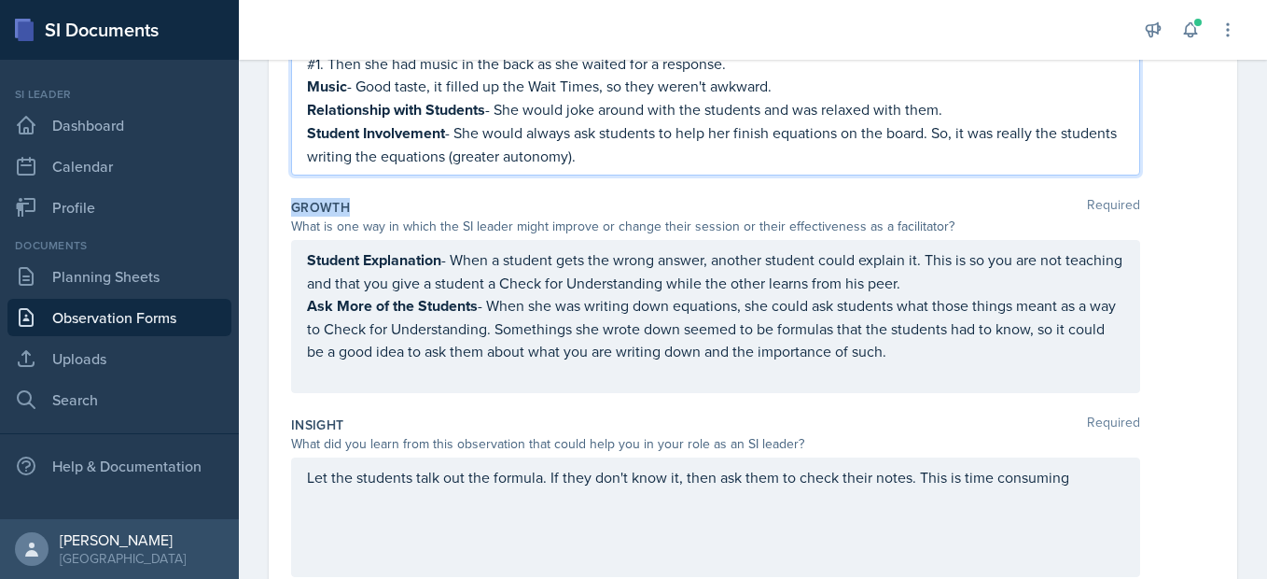
drag, startPoint x: 292, startPoint y: 101, endPoint x: 954, endPoint y: 231, distance: 674.4
click at [954, 231] on div "Growth Required What is one way in which the SI leader might improve or change …" at bounding box center [753, 298] width 924 height 217
click at [954, 231] on div "What is one way in which the SI leader might improve or change their session or…" at bounding box center [715, 227] width 849 height 20
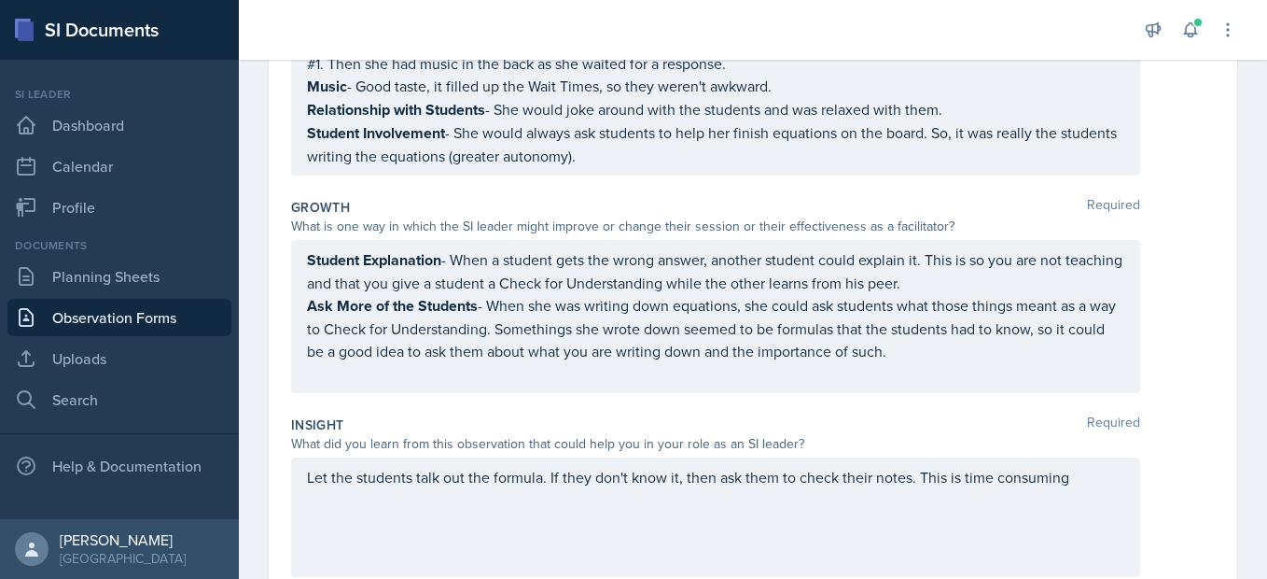
click at [960, 379] on p at bounding box center [715, 373] width 817 height 22
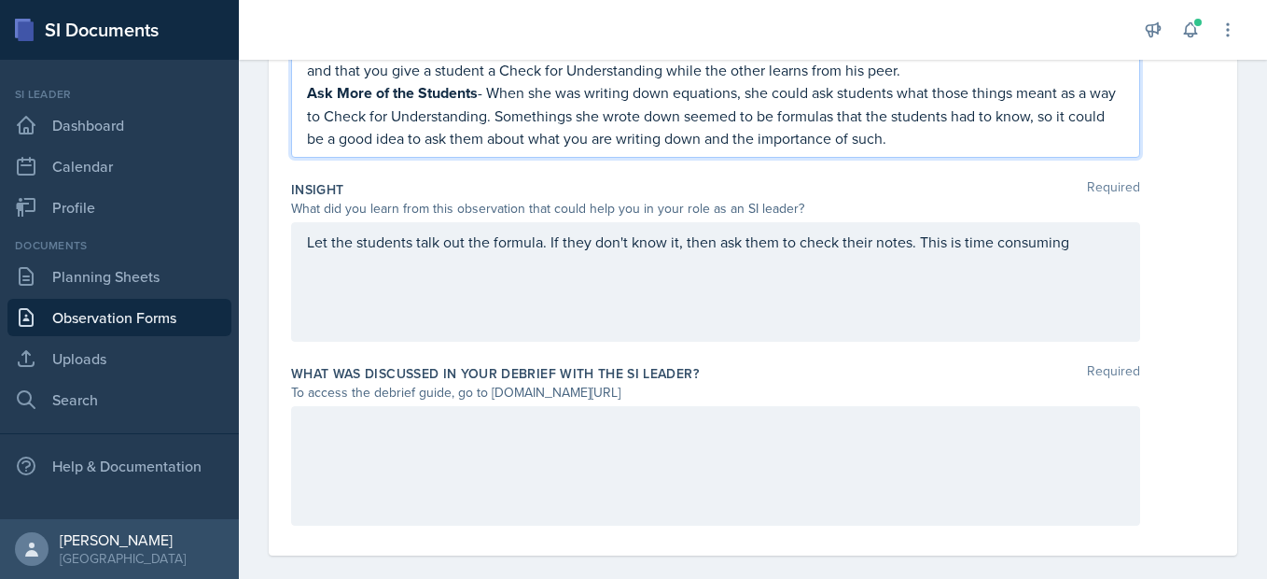
scroll to position [688, 0]
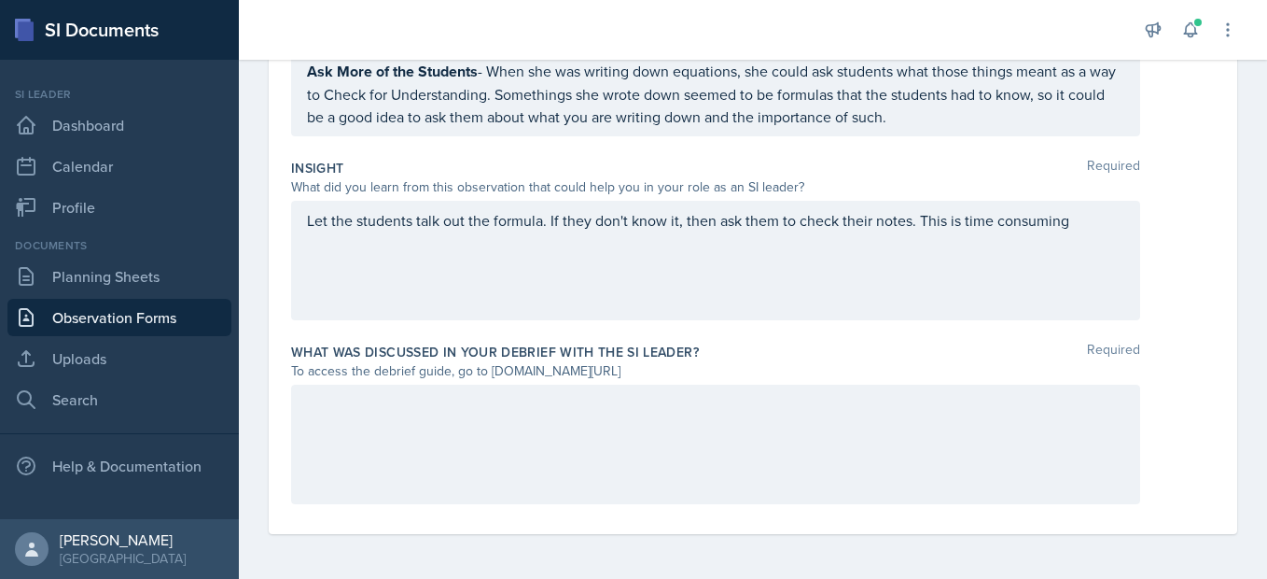
click at [1032, 274] on div "Let the students talk out the formula. If they don't know it, then ask them to …" at bounding box center [715, 260] width 849 height 119
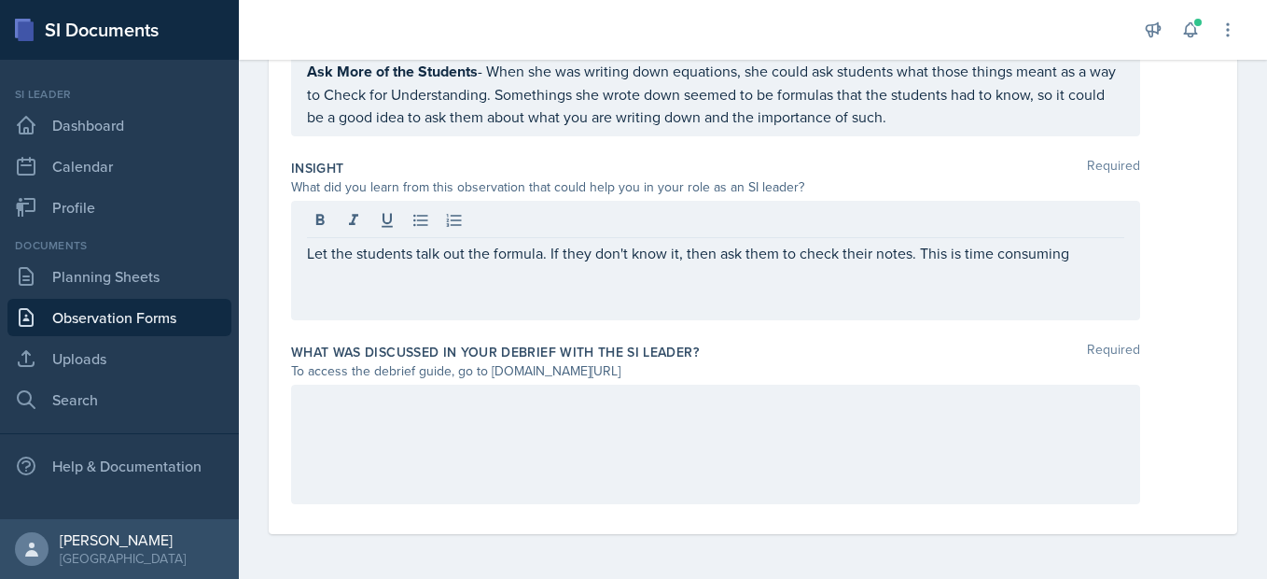
click at [1068, 266] on div "Let the students talk out the formula. If they don't know it, then ask them to …" at bounding box center [715, 260] width 849 height 119
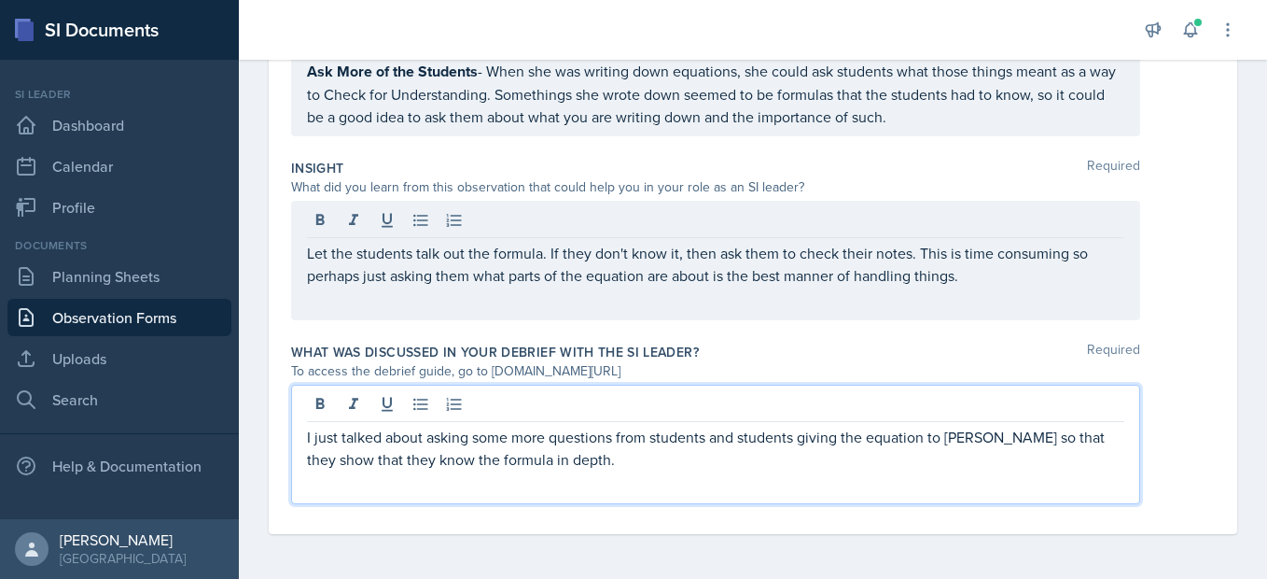
scroll to position [0, 0]
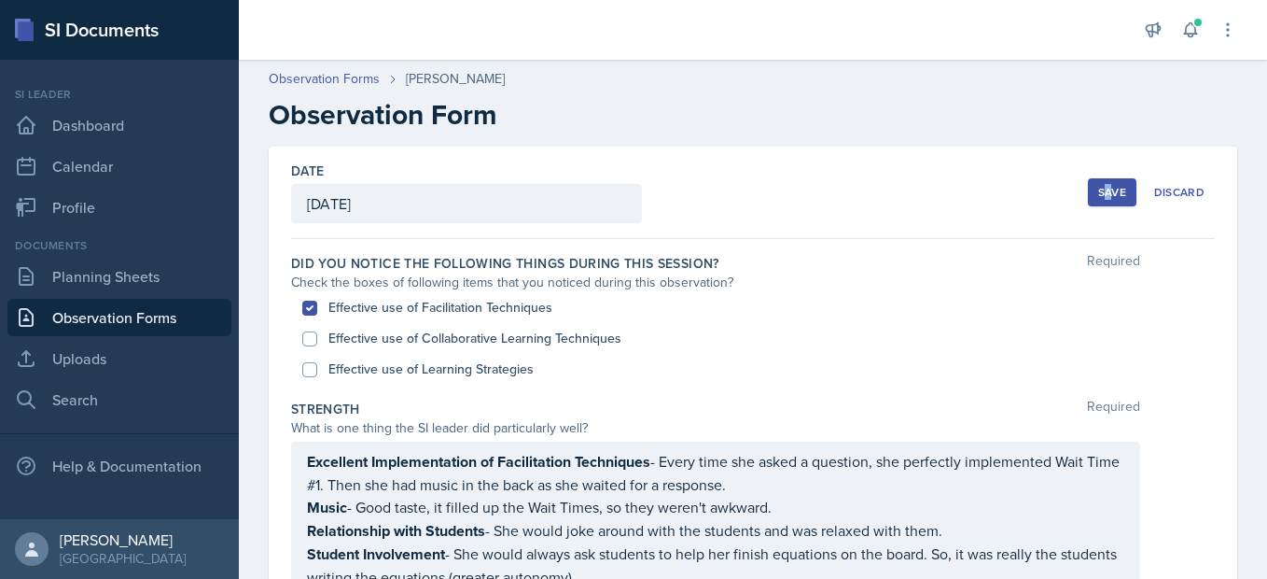
click at [1088, 206] on div "Save Discard" at bounding box center [1151, 192] width 127 height 43
click at [563, 334] on label "Effective use of Collaborative Learning Techniques" at bounding box center [474, 338] width 293 height 20
click at [317, 334] on input "Effective use of Collaborative Learning Techniques" at bounding box center [309, 338] width 15 height 15
checkbox input "true"
click at [510, 358] on div "Effective use of Learning Strategies" at bounding box center [752, 369] width 901 height 31
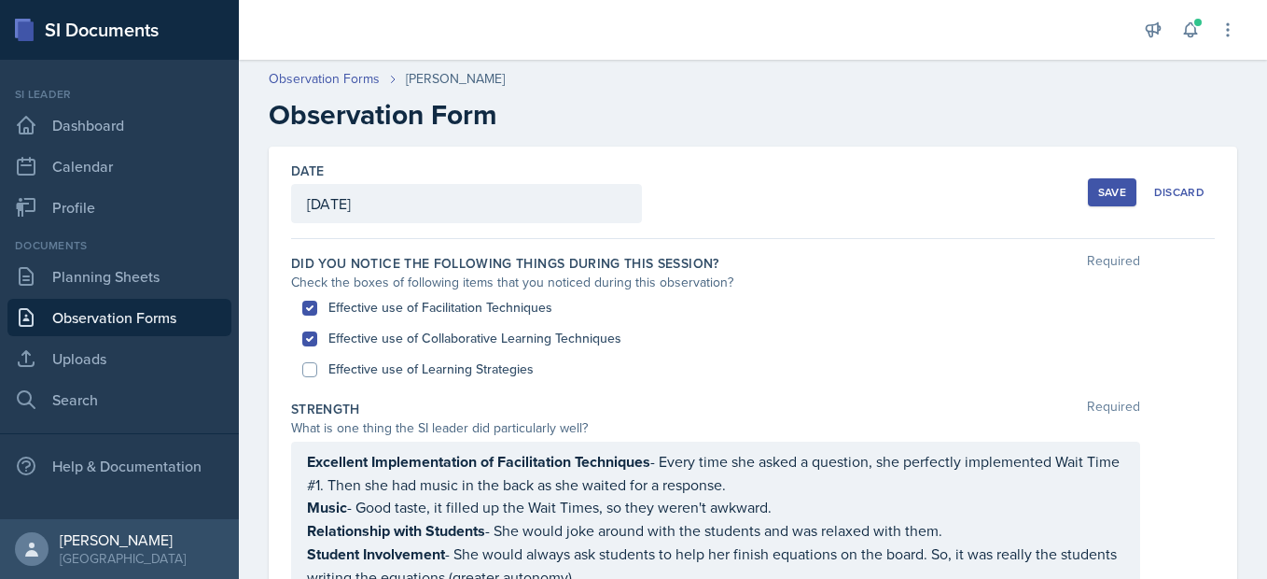
click at [505, 371] on label "Effective use of Learning Strategies" at bounding box center [430, 369] width 205 height 20
click at [317, 371] on input "Effective use of Learning Strategies" at bounding box center [309, 369] width 15 height 15
checkbox input "true"
click at [1104, 205] on button "Save" at bounding box center [1112, 192] width 49 height 28
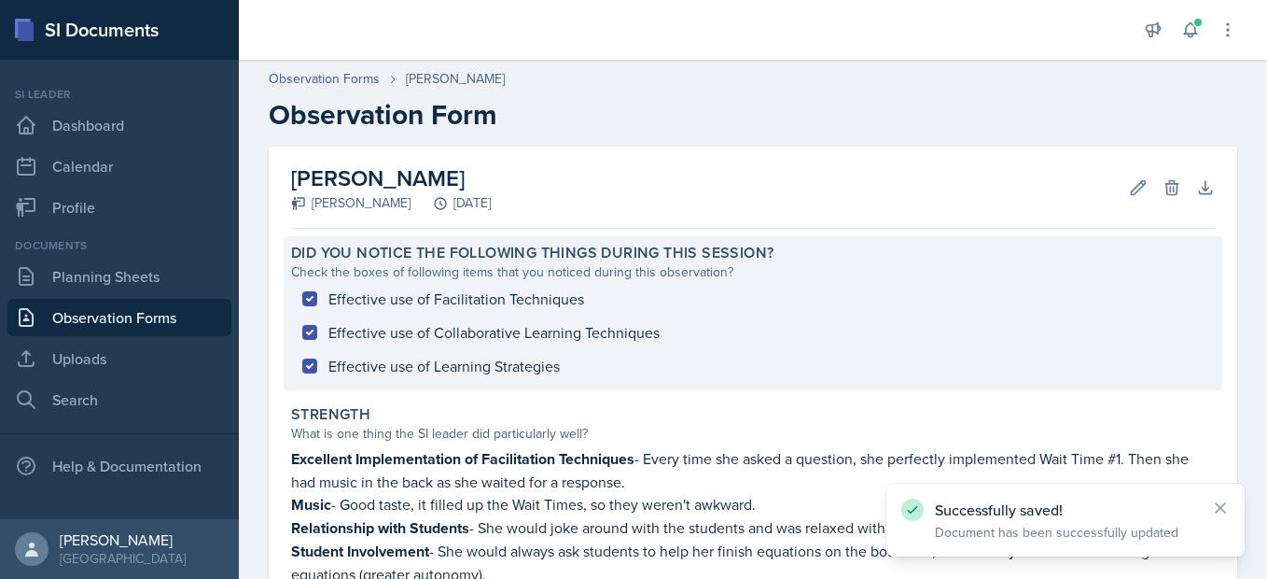
scroll to position [532, 0]
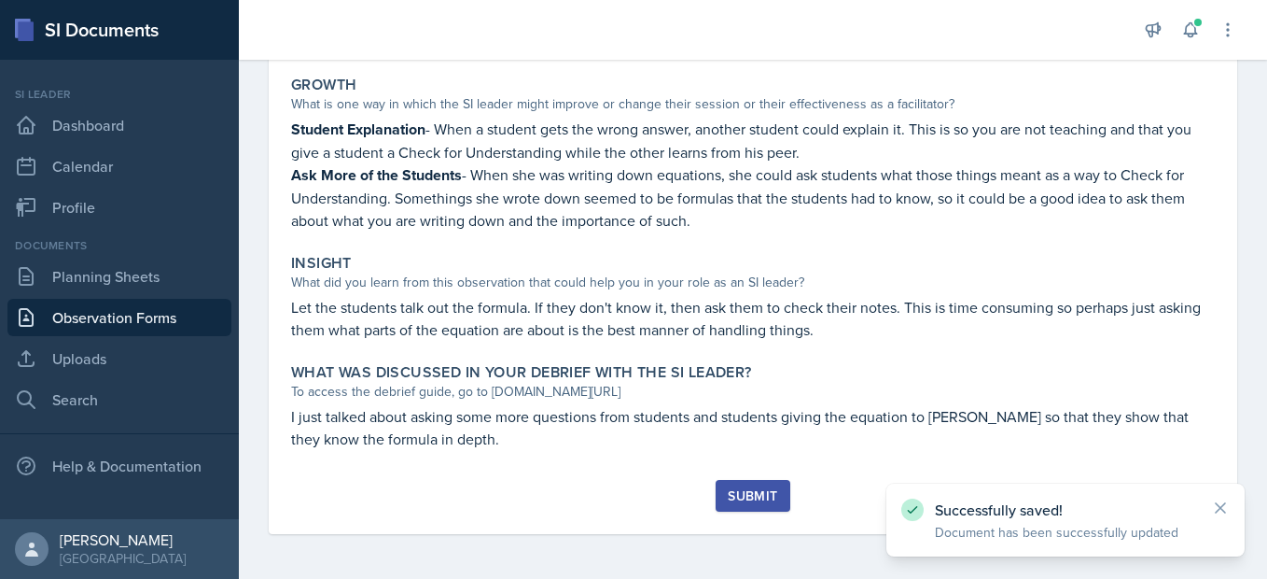
click at [716, 482] on button "Submit" at bounding box center [753, 496] width 74 height 32
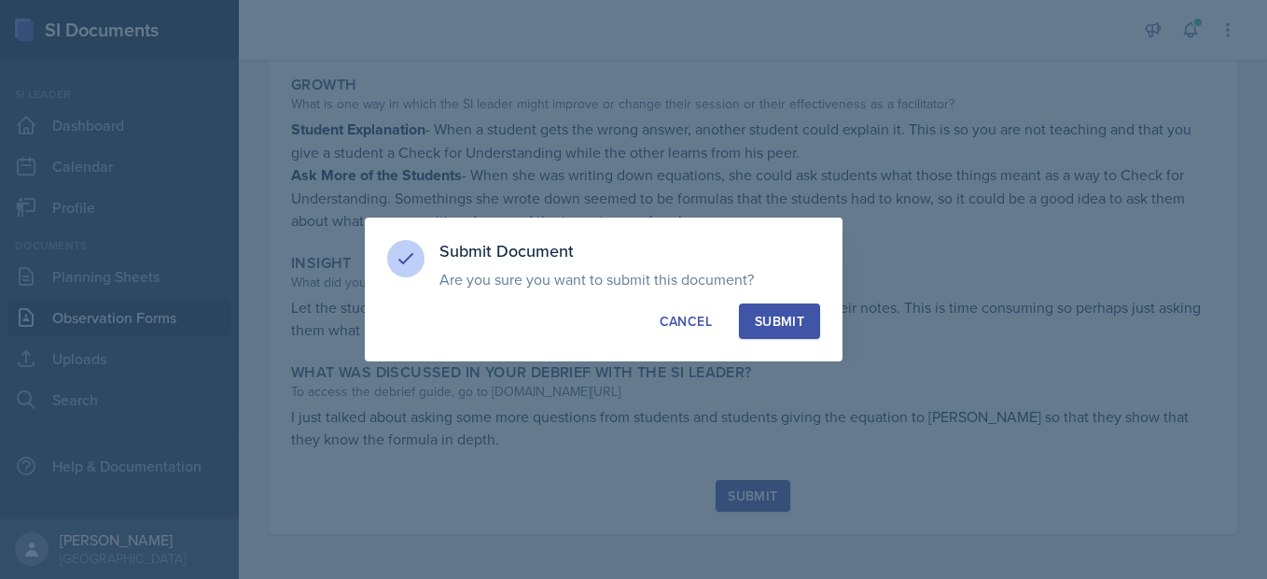
click at [763, 318] on div "Submit" at bounding box center [779, 321] width 49 height 19
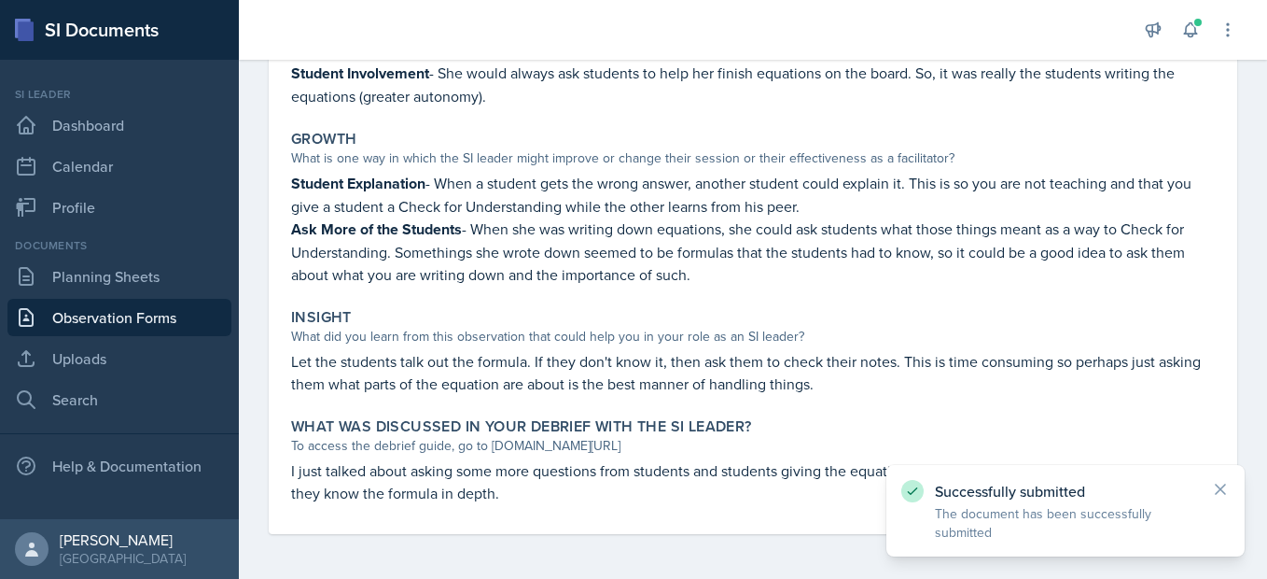
scroll to position [478, 0]
